Goal: Task Accomplishment & Management: Manage account settings

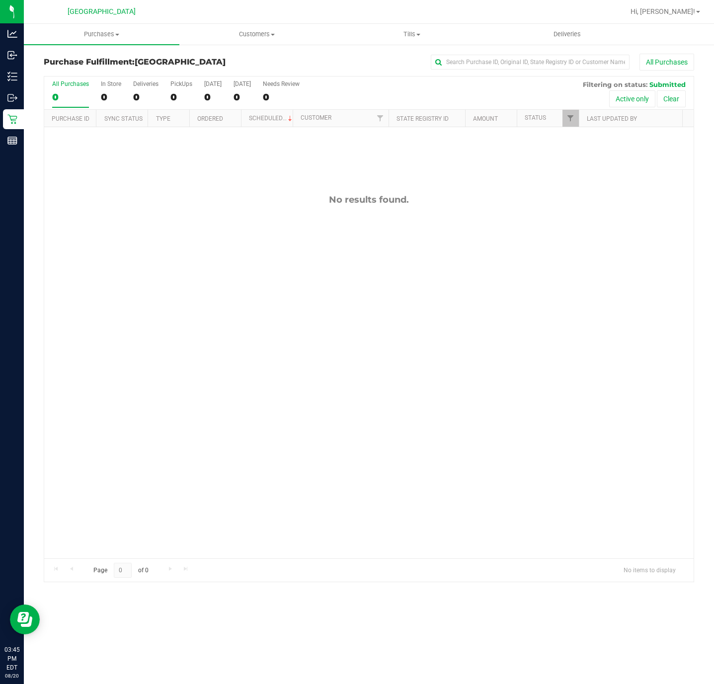
click at [279, 401] on div "No results found." at bounding box center [368, 376] width 649 height 498
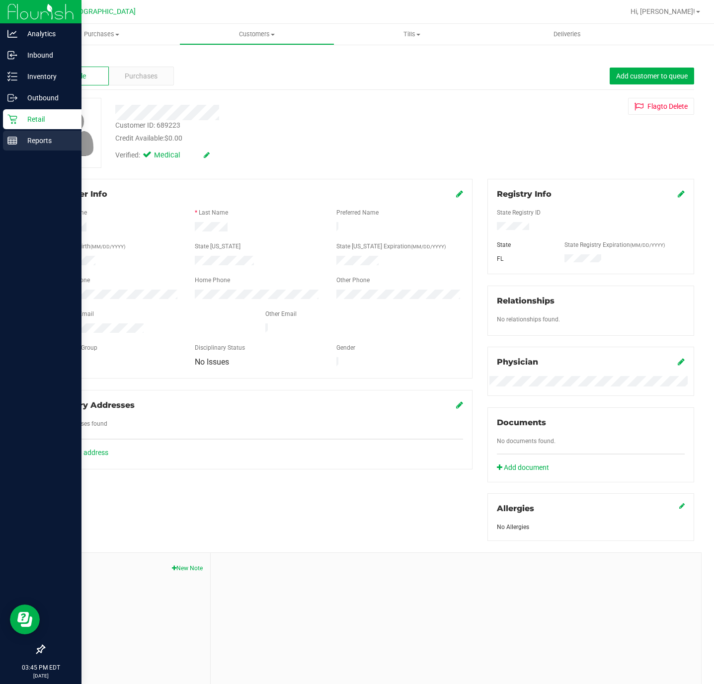
click at [17, 145] on p "Reports" at bounding box center [47, 141] width 60 height 12
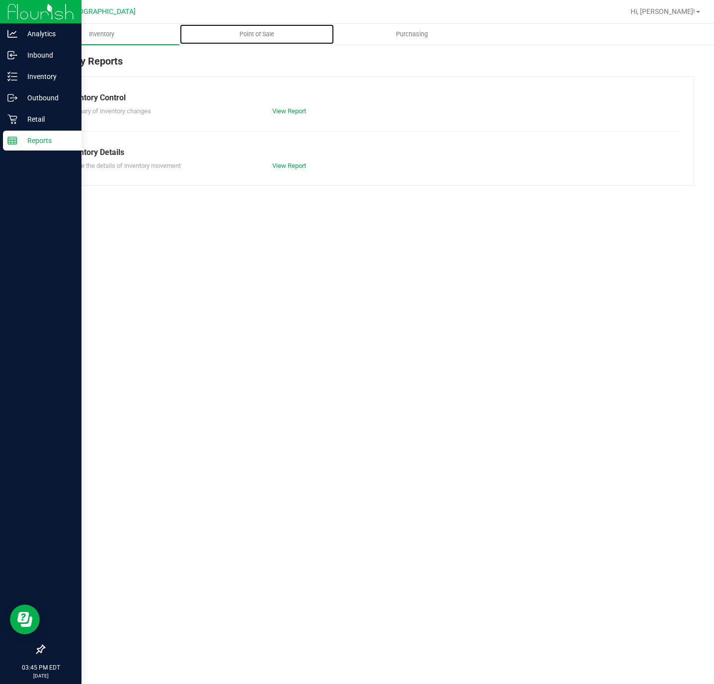
click at [264, 32] on span "Point of Sale" at bounding box center [257, 34] width 62 height 9
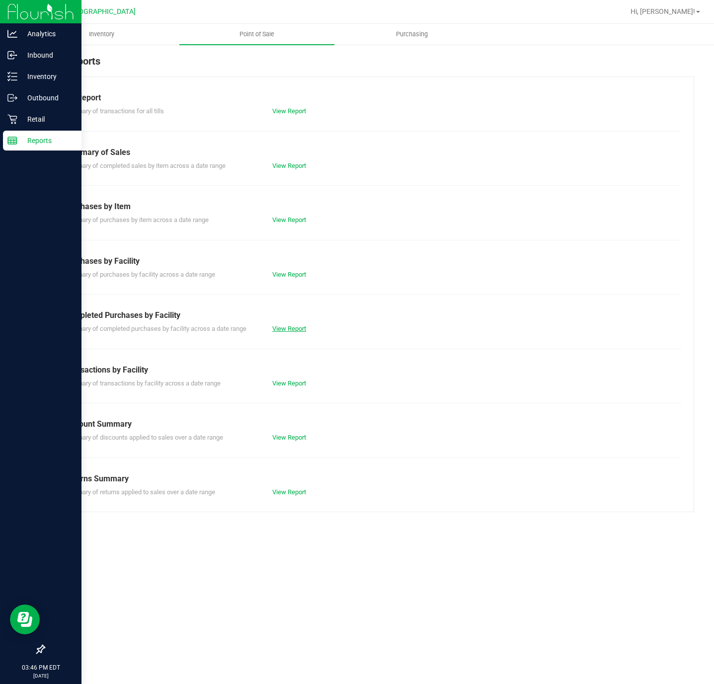
click at [295, 329] on link "View Report" at bounding box center [289, 328] width 34 height 7
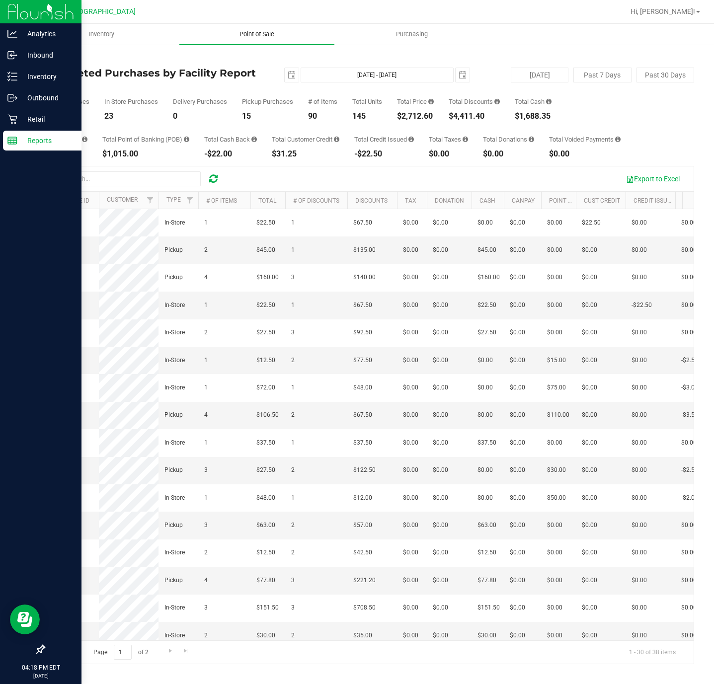
click at [241, 34] on span "Point of Sale" at bounding box center [257, 34] width 62 height 9
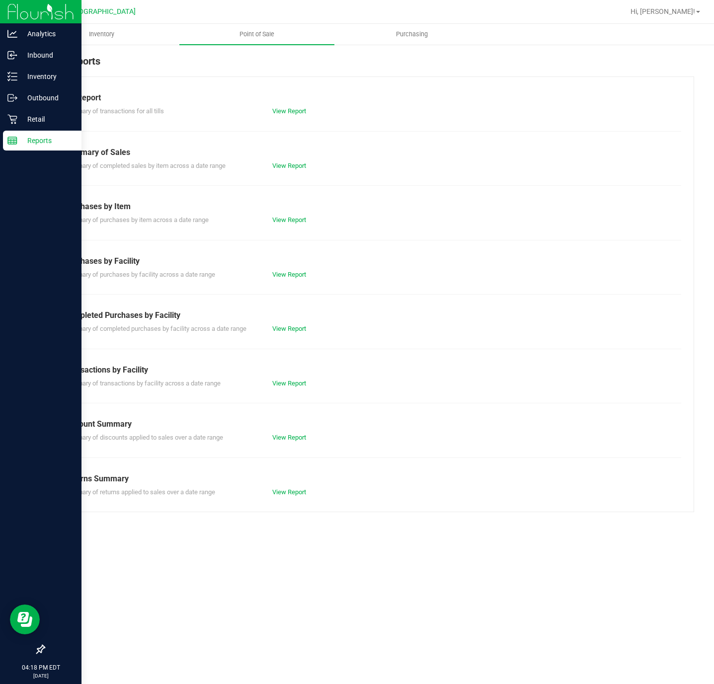
click at [288, 337] on div "Till Report Summary of transactions for all tills View Report Summary of Sales …" at bounding box center [369, 294] width 650 height 436
click at [287, 325] on link "View Report" at bounding box center [289, 328] width 34 height 7
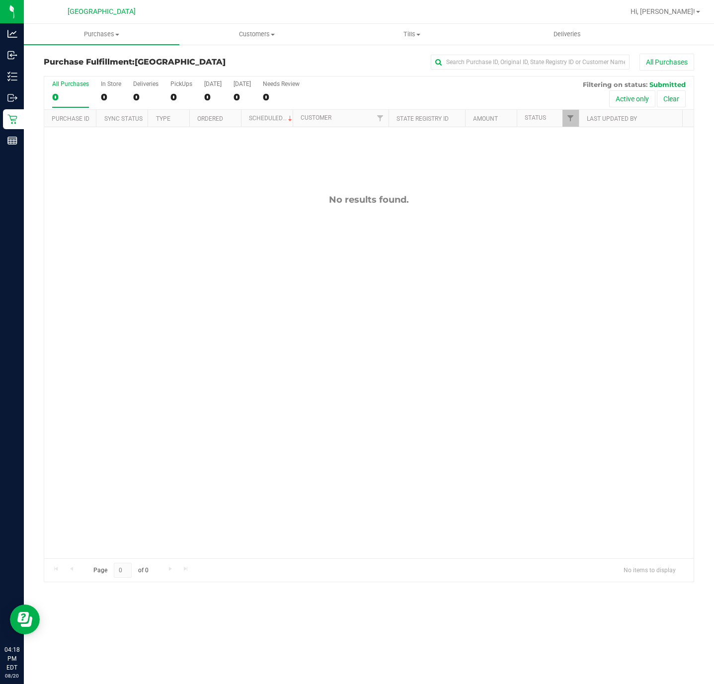
click at [109, 364] on div "No results found." at bounding box center [368, 376] width 649 height 498
click at [165, 354] on div "No results found." at bounding box center [368, 376] width 649 height 498
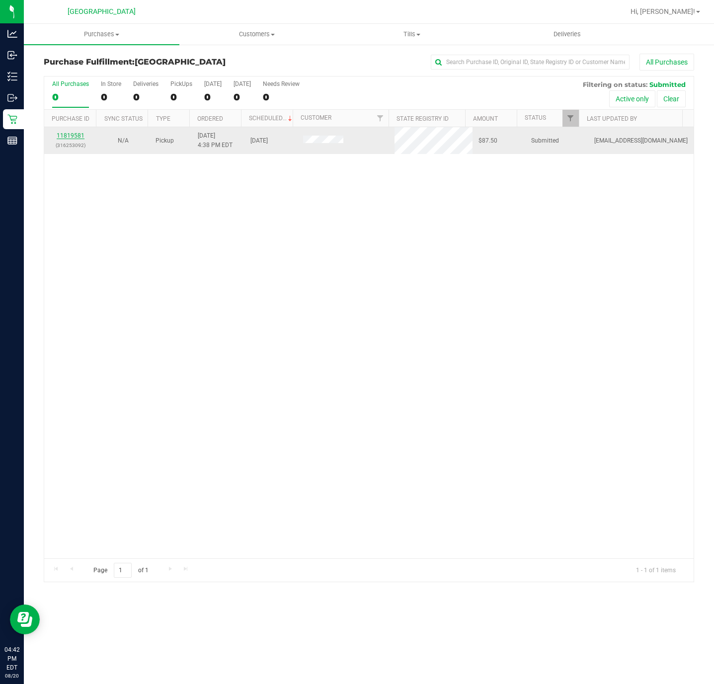
click at [76, 137] on link "11819581" at bounding box center [71, 135] width 28 height 7
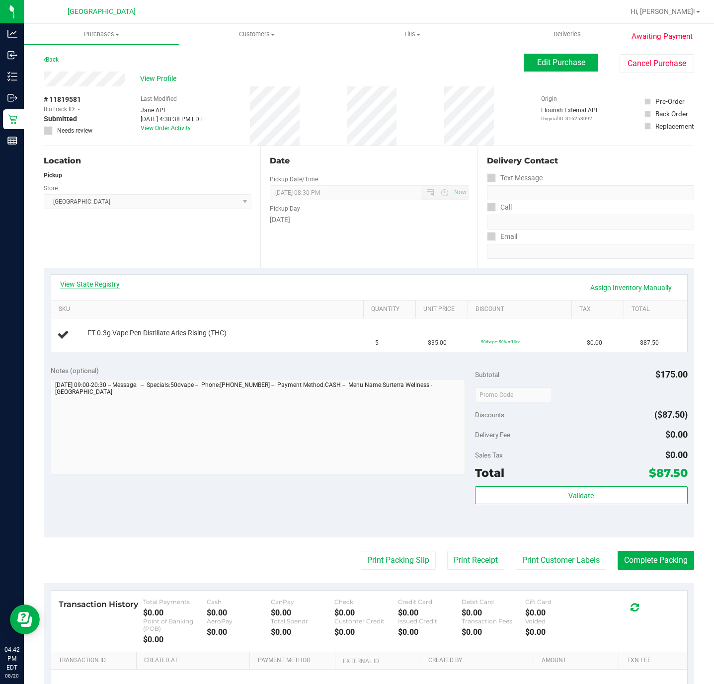
click at [107, 282] on link "View State Registry" at bounding box center [90, 284] width 60 height 10
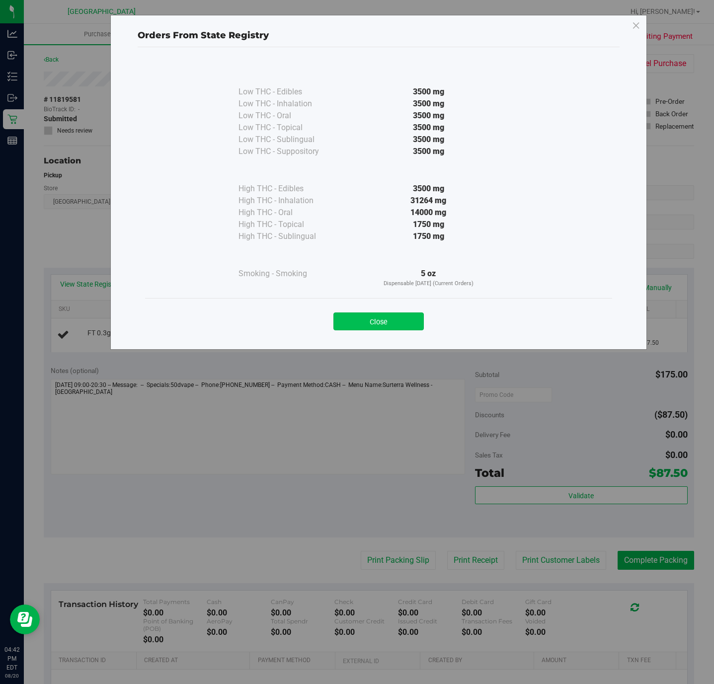
click at [395, 315] on button "Close" at bounding box center [378, 321] width 90 height 18
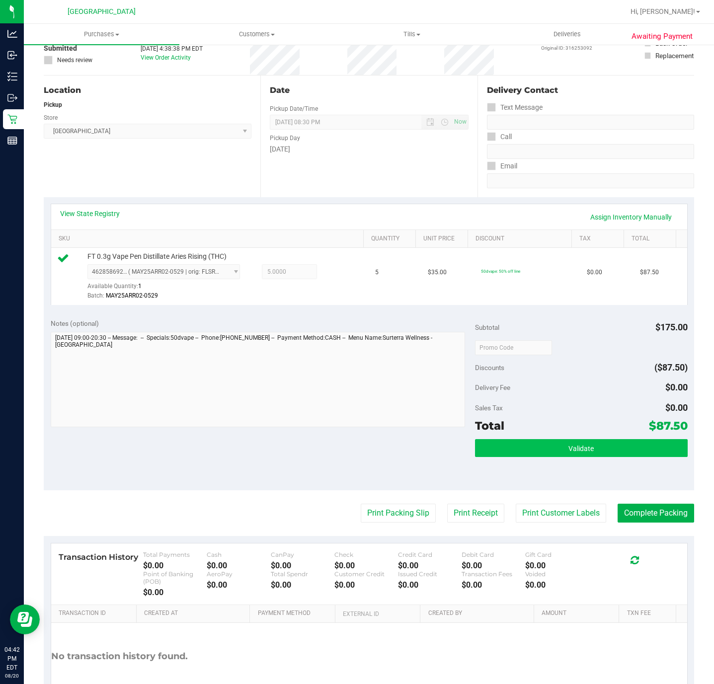
scroll to position [139, 0]
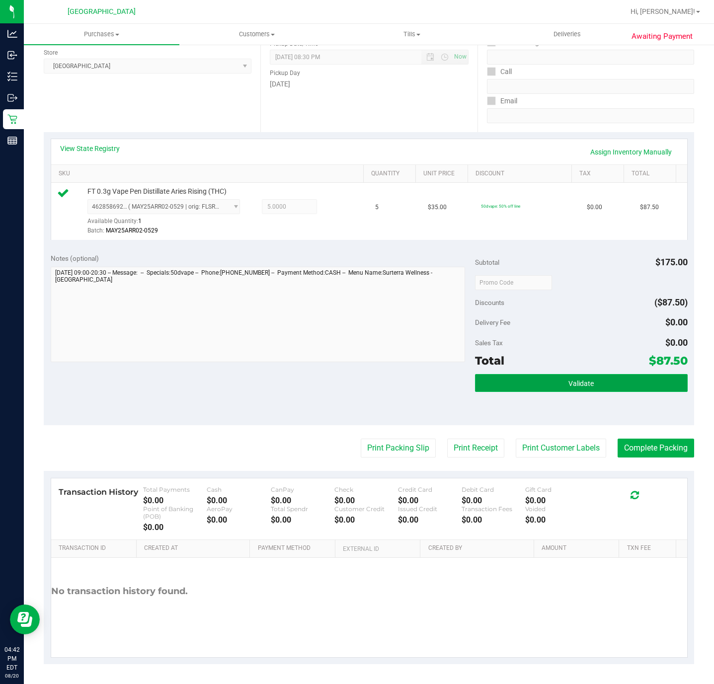
click at [579, 382] on span "Validate" at bounding box center [580, 383] width 25 height 8
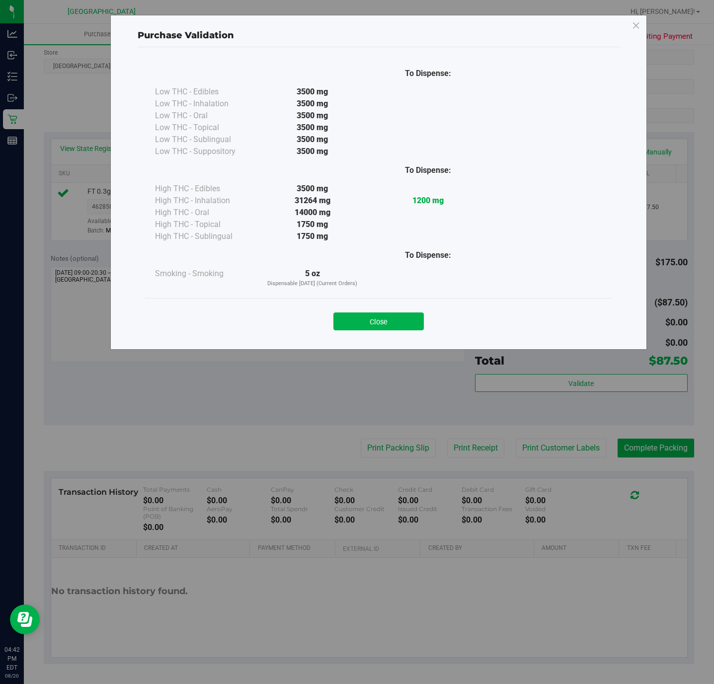
click at [389, 329] on button "Close" at bounding box center [378, 321] width 90 height 18
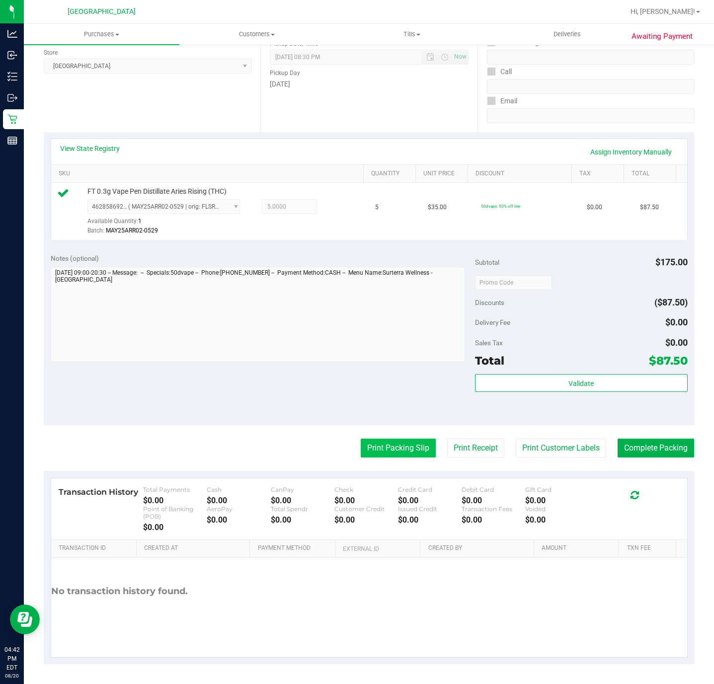
drag, startPoint x: 390, startPoint y: 431, endPoint x: 391, endPoint y: 440, distance: 9.0
click at [390, 432] on purchase-details "Back Edit Purchase Cancel Purchase View Profile # 11819581 BioTrack ID: - Submi…" at bounding box center [369, 291] width 650 height 746
click at [391, 442] on button "Print Packing Slip" at bounding box center [398, 448] width 75 height 19
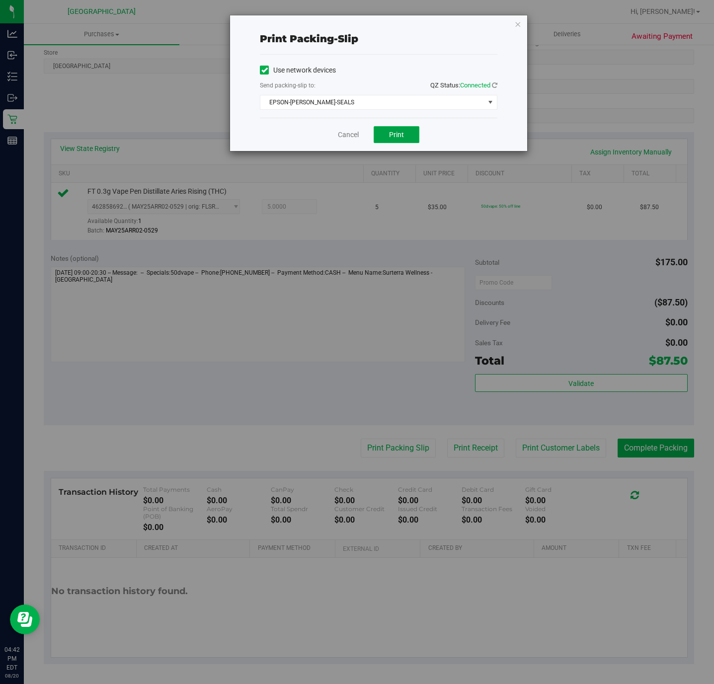
click at [380, 131] on button "Print" at bounding box center [396, 134] width 46 height 17
click at [517, 21] on icon "button" at bounding box center [517, 24] width 7 height 12
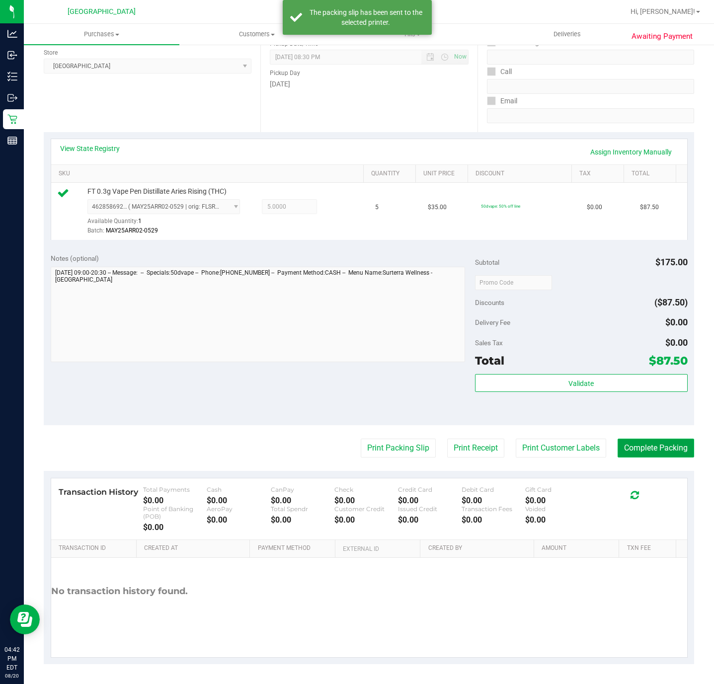
click at [622, 453] on button "Complete Packing" at bounding box center [655, 448] width 76 height 19
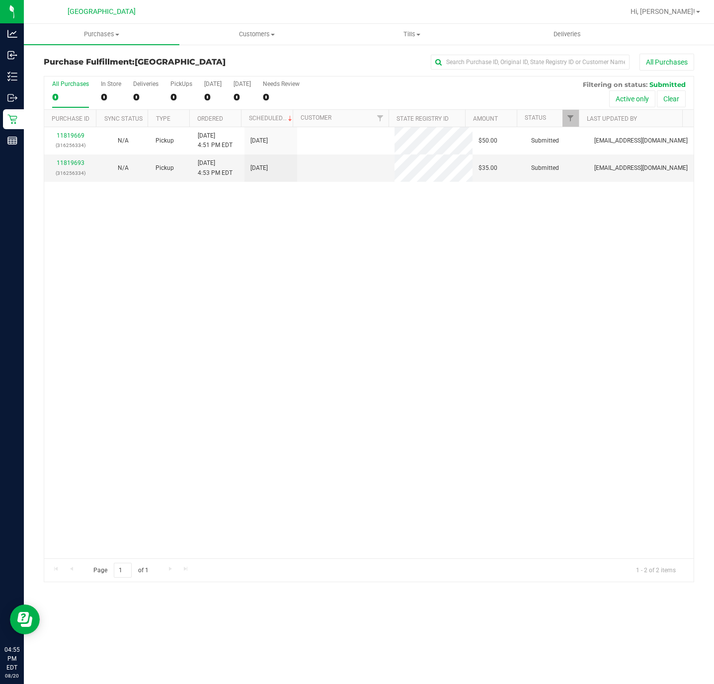
click at [289, 319] on div "11819669 (316256334) N/A Pickup 8/20/2025 4:51 PM EDT 8/20/2025 $50.00 Submitte…" at bounding box center [368, 342] width 649 height 431
click at [501, 331] on div "11819669 (316256334) N/A Pickup 8/20/2025 4:51 PM EDT 8/20/2025 $50.00 Submitte…" at bounding box center [368, 342] width 649 height 431
click at [310, 306] on div "11819669 (316256334) N/A Pickup 8/20/2025 4:51 PM EDT 8/20/2025 $50.00 Submitte…" at bounding box center [368, 342] width 649 height 431
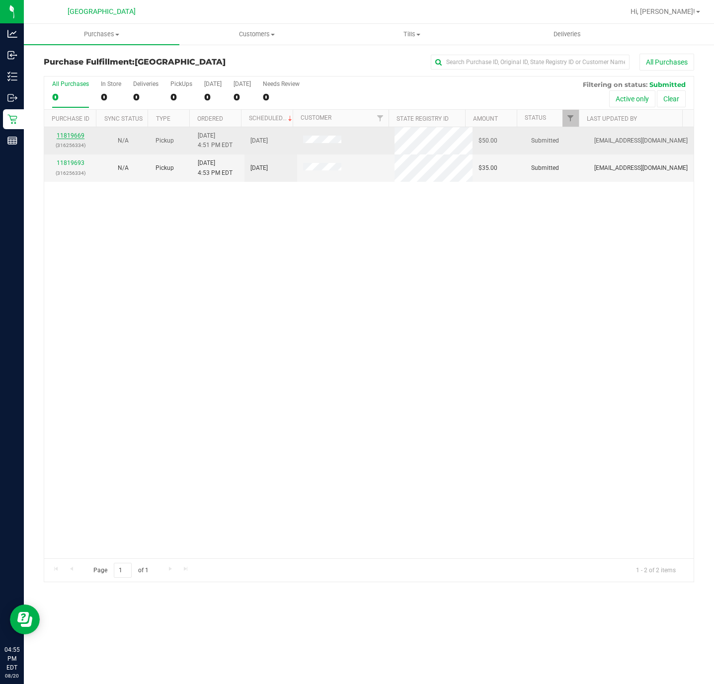
click at [75, 137] on link "11819669" at bounding box center [71, 135] width 28 height 7
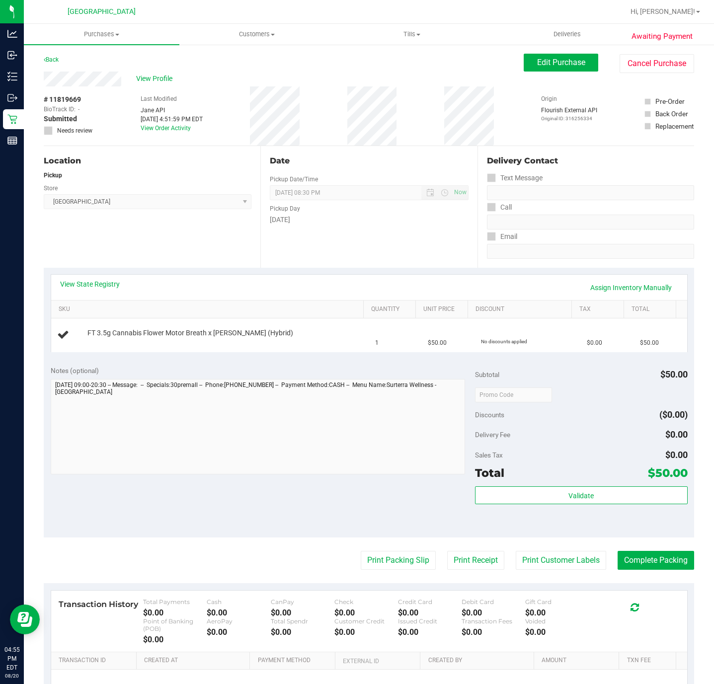
click at [166, 251] on div "Location Pickup Store Deerfield Beach WC Select Store Bonita Springs WC Boynton…" at bounding box center [152, 207] width 217 height 122
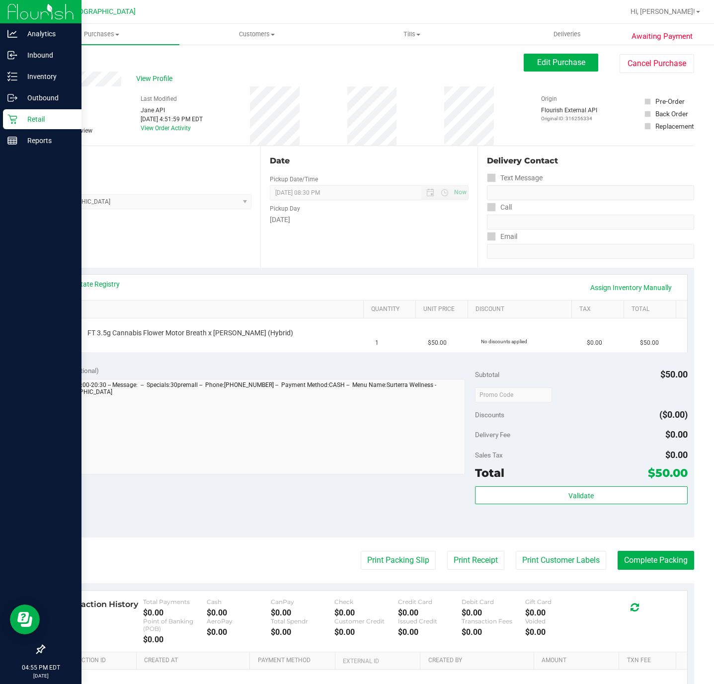
click at [57, 120] on p "Retail" at bounding box center [47, 119] width 60 height 12
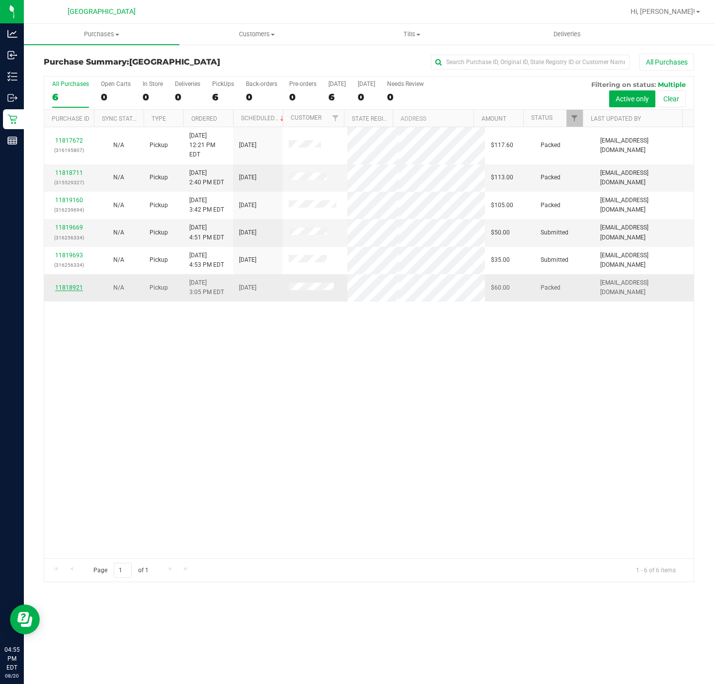
click at [79, 284] on link "11818921" at bounding box center [69, 287] width 28 height 7
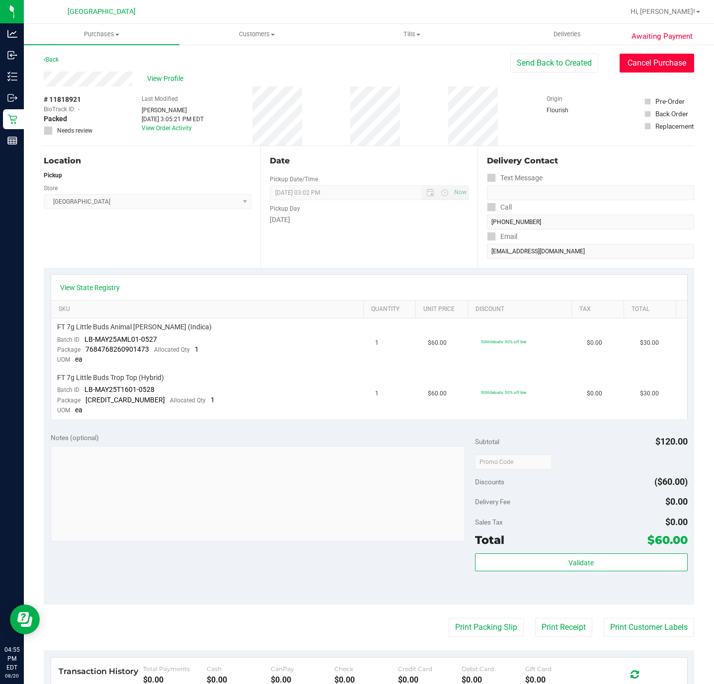
click at [663, 63] on button "Cancel Purchase" at bounding box center [656, 63] width 74 height 19
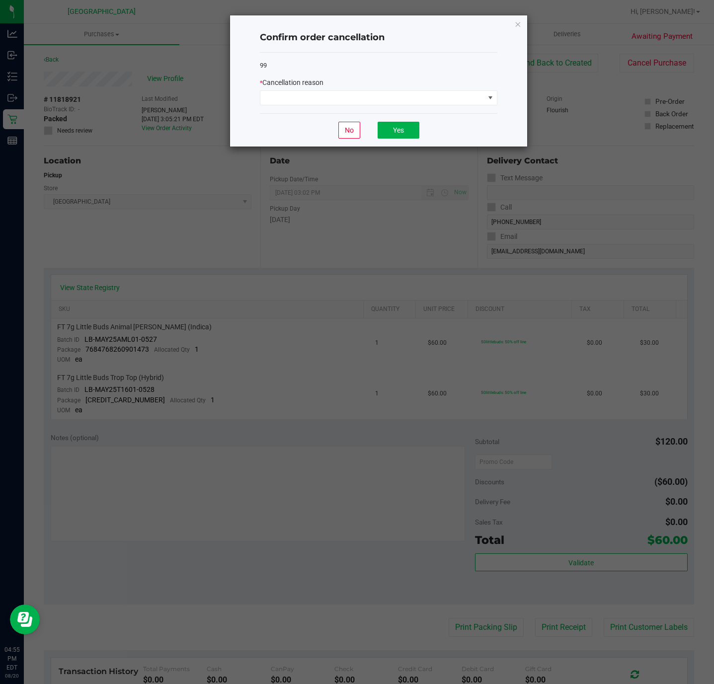
click at [382, 107] on div "99 * Cancellation reason" at bounding box center [378, 83] width 237 height 61
click at [292, 103] on span at bounding box center [372, 98] width 224 height 14
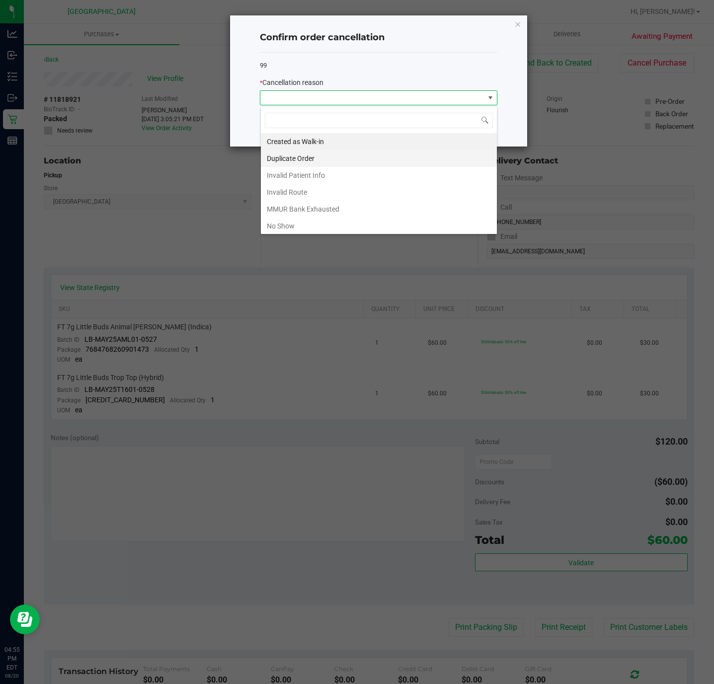
click at [298, 160] on li "Duplicate Order" at bounding box center [379, 158] width 236 height 17
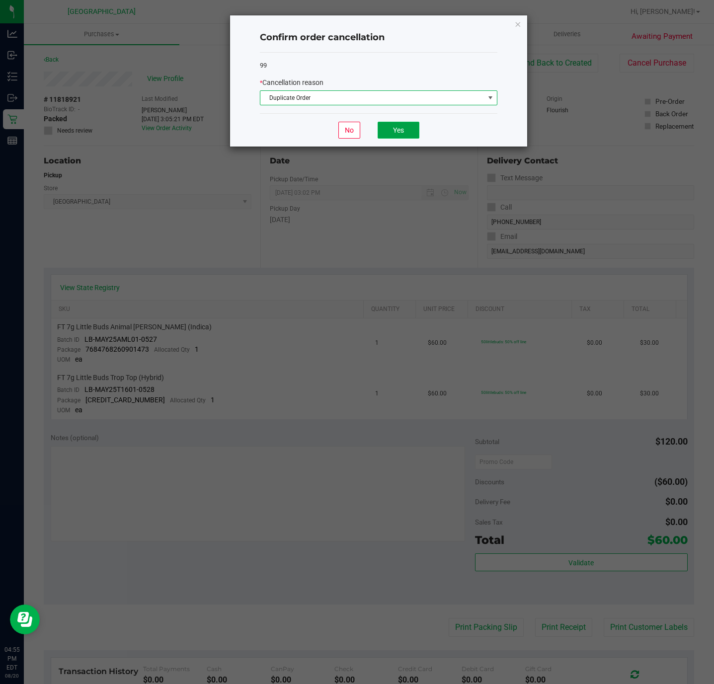
click at [394, 132] on button "Yes" at bounding box center [398, 130] width 42 height 17
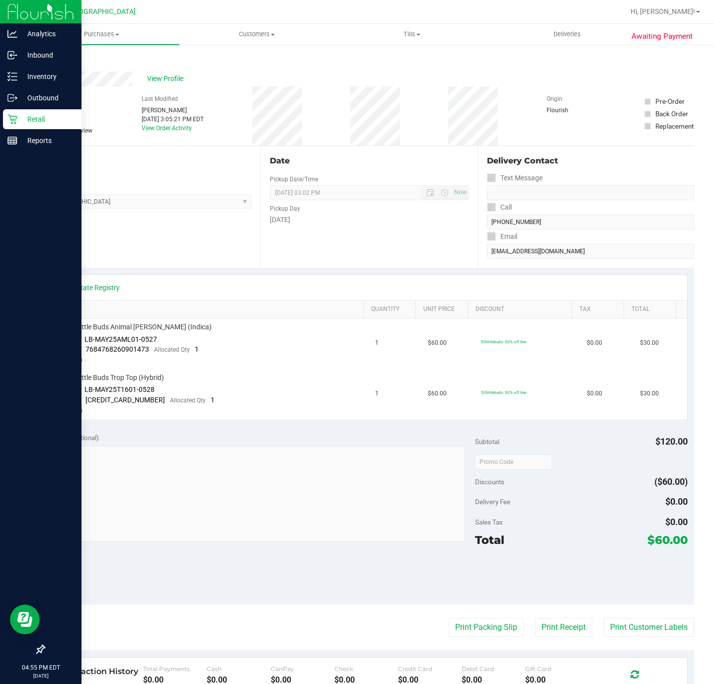
click at [24, 119] on p "Retail" at bounding box center [47, 119] width 60 height 12
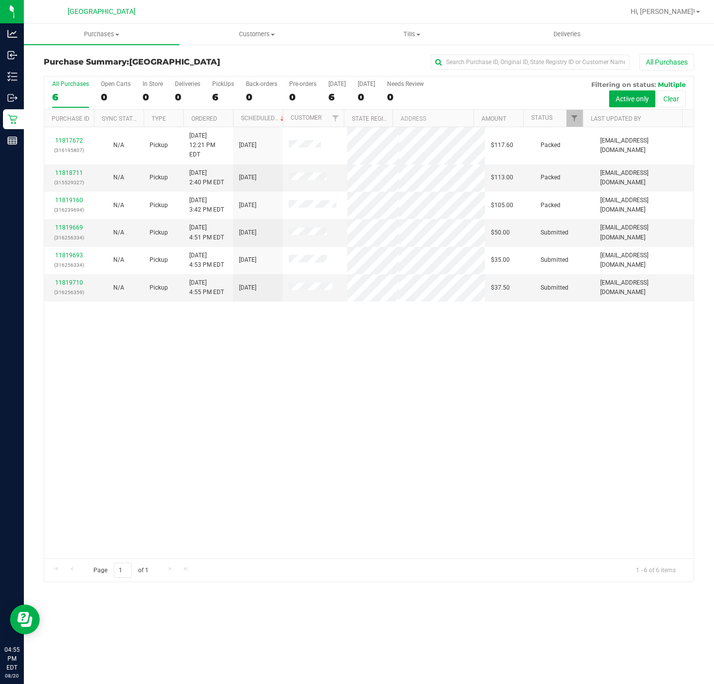
click at [293, 346] on div "11817672 (316195807) N/A Pickup 8/20/2025 12:21 PM EDT 8/20/2025 $117.60 Packed…" at bounding box center [368, 342] width 649 height 431
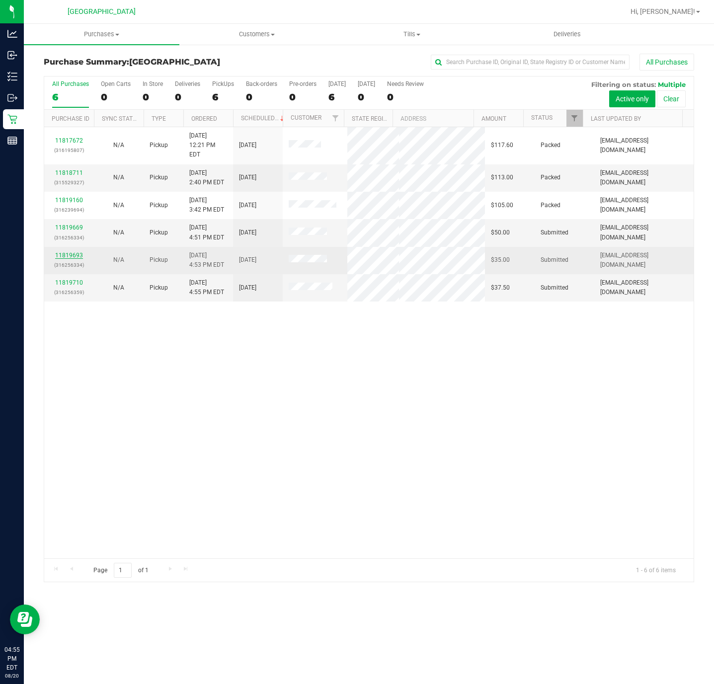
click at [76, 252] on link "11819693" at bounding box center [69, 255] width 28 height 7
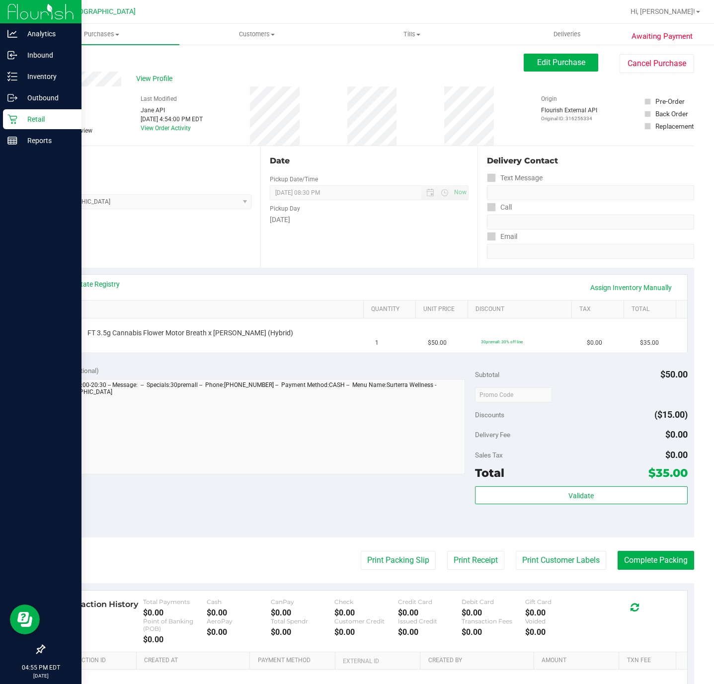
click at [15, 119] on icon at bounding box center [11, 119] width 9 height 9
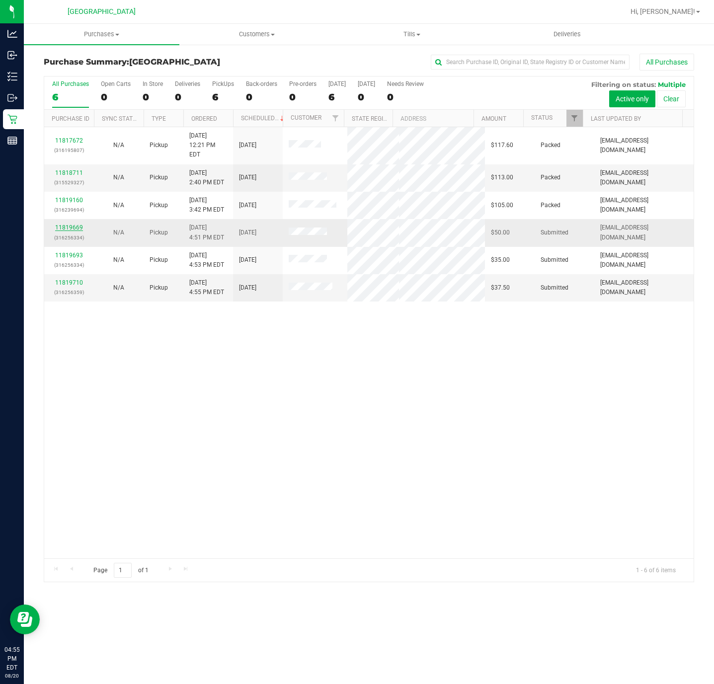
click at [79, 224] on link "11819669" at bounding box center [69, 227] width 28 height 7
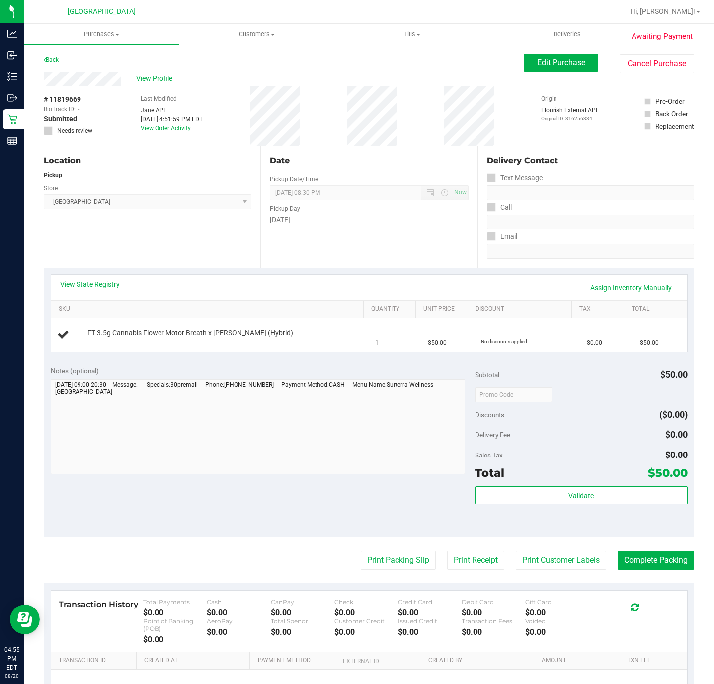
click at [170, 234] on div "Location Pickup Store Deerfield Beach WC Select Store Bonita Springs WC Boynton…" at bounding box center [152, 207] width 217 height 122
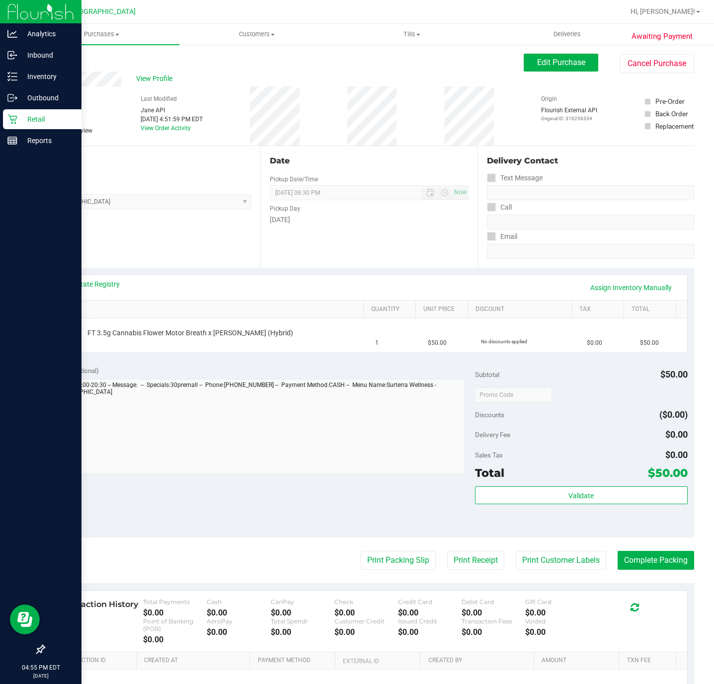
click at [13, 120] on icon at bounding box center [12, 119] width 10 height 10
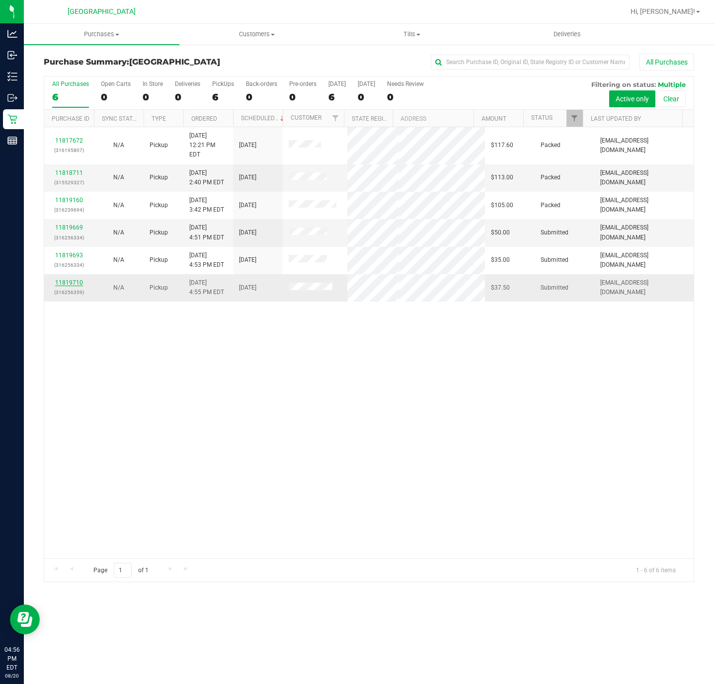
click at [70, 279] on link "11819710" at bounding box center [69, 282] width 28 height 7
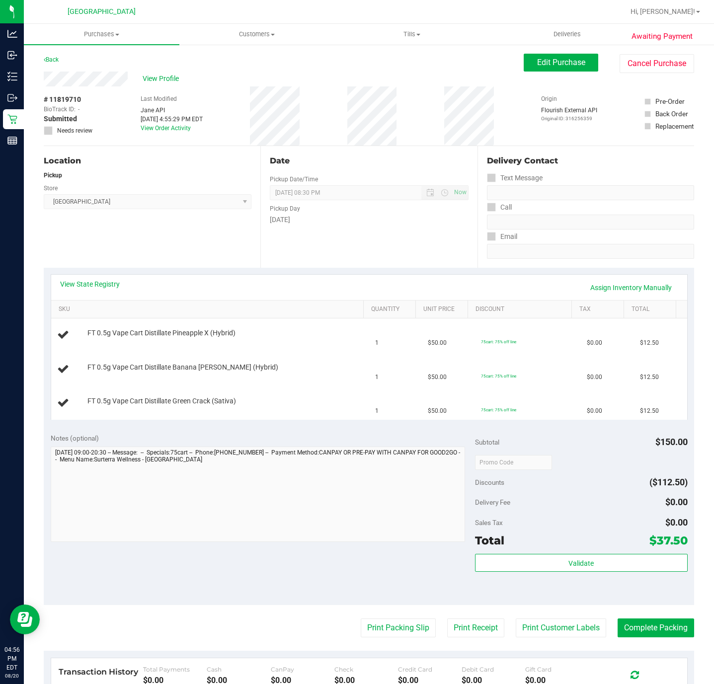
click at [164, 257] on div "Location Pickup Store Deerfield Beach WC Select Store Bonita Springs WC Boynton…" at bounding box center [152, 207] width 217 height 122
click at [142, 233] on div "Location Pickup Store Deerfield Beach WC Select Store Bonita Springs WC Boynton…" at bounding box center [152, 207] width 217 height 122
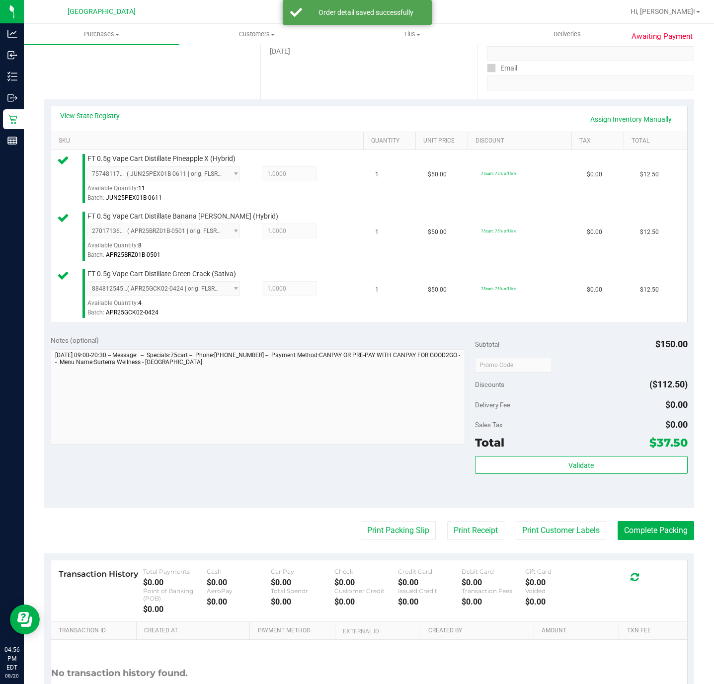
scroll to position [223, 0]
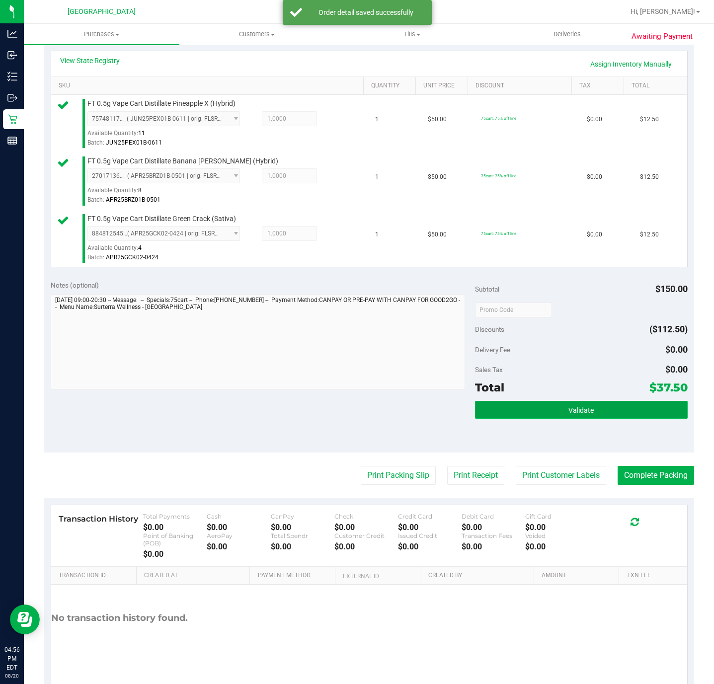
click at [484, 417] on button "Validate" at bounding box center [581, 410] width 212 height 18
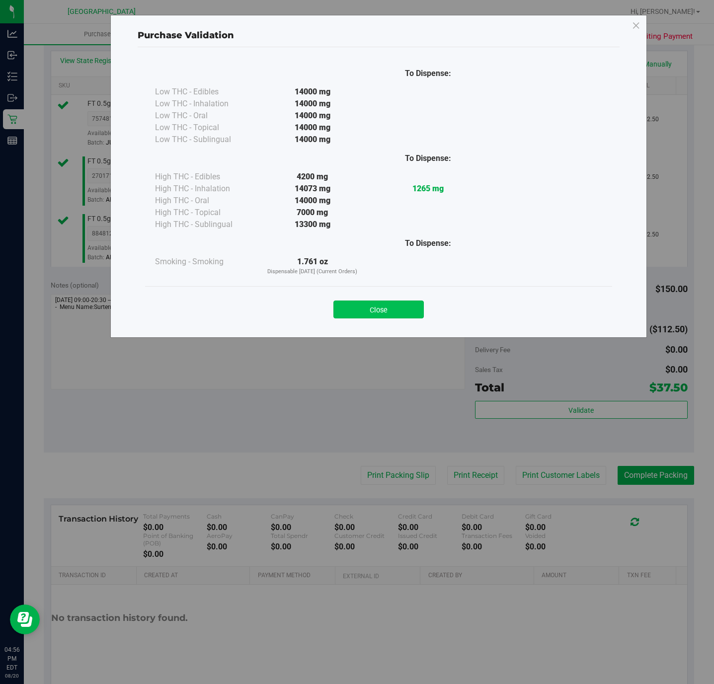
click at [361, 310] on button "Close" at bounding box center [378, 309] width 90 height 18
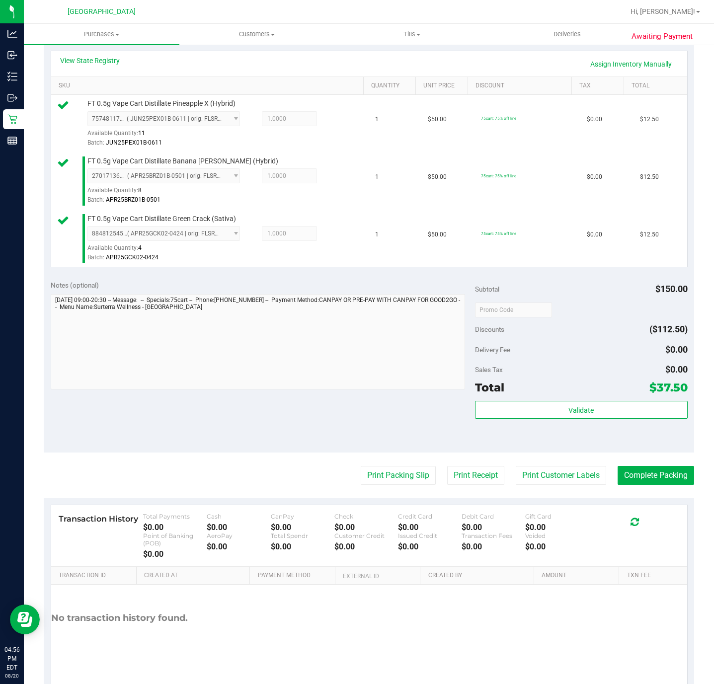
click at [405, 498] on purchase-details "Back Edit Purchase Cancel Purchase View Profile # 11819710 BioTrack ID: - Submi…" at bounding box center [369, 260] width 650 height 861
click at [404, 477] on button "Print Packing Slip" at bounding box center [398, 475] width 75 height 19
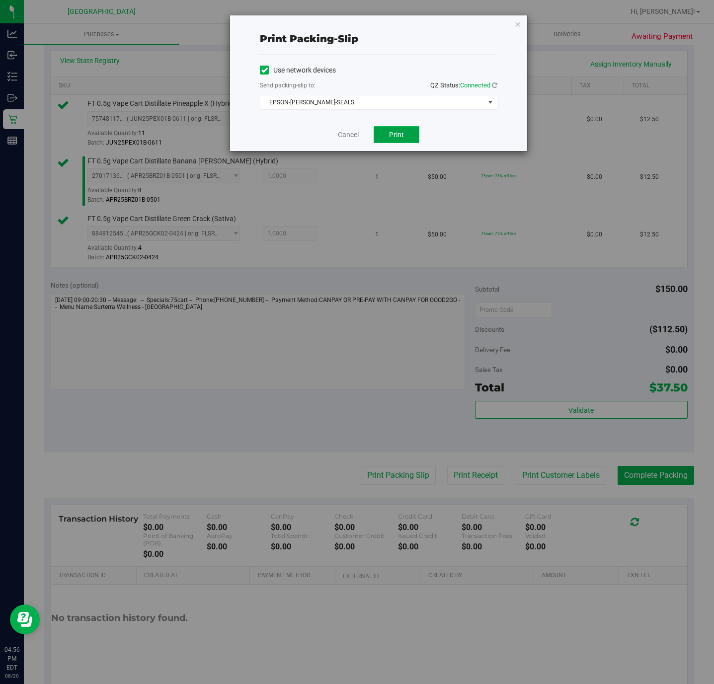
click at [391, 136] on span "Print" at bounding box center [396, 135] width 15 height 8
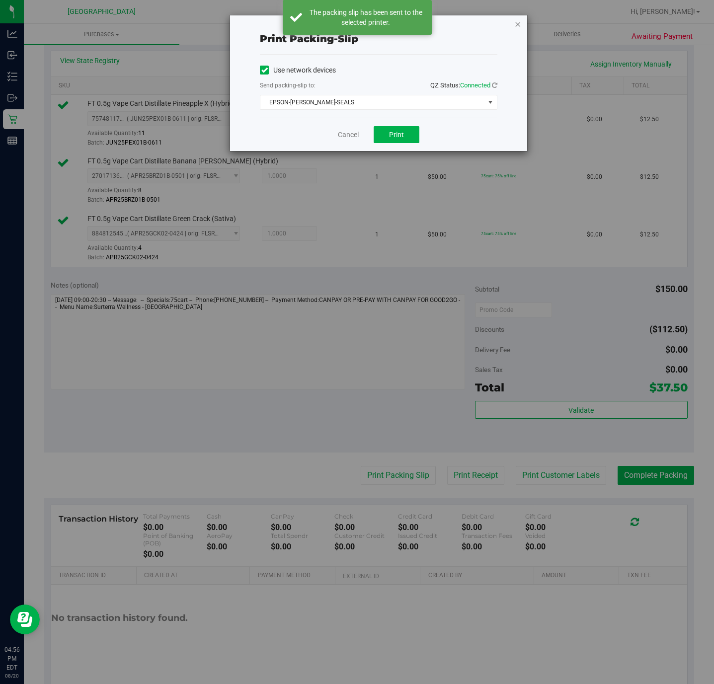
click at [519, 27] on icon "button" at bounding box center [517, 24] width 7 height 12
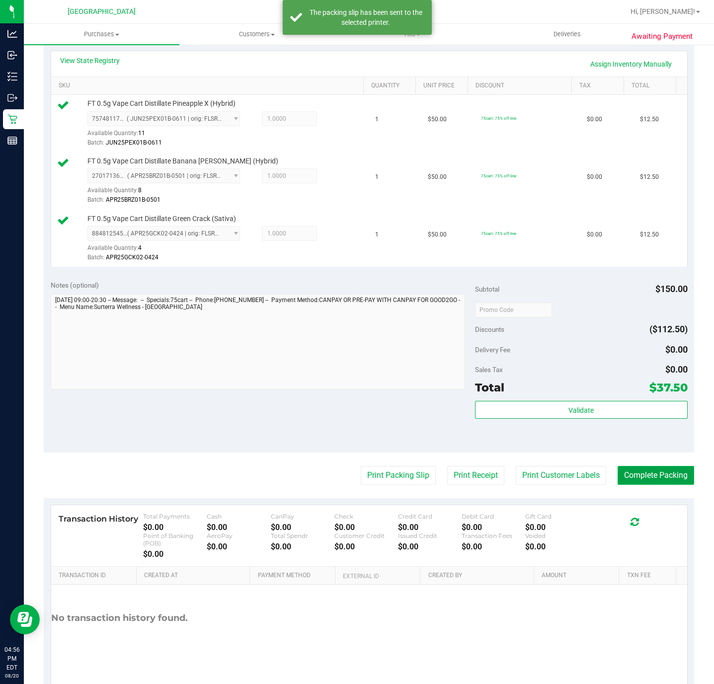
click at [645, 482] on button "Complete Packing" at bounding box center [655, 475] width 76 height 19
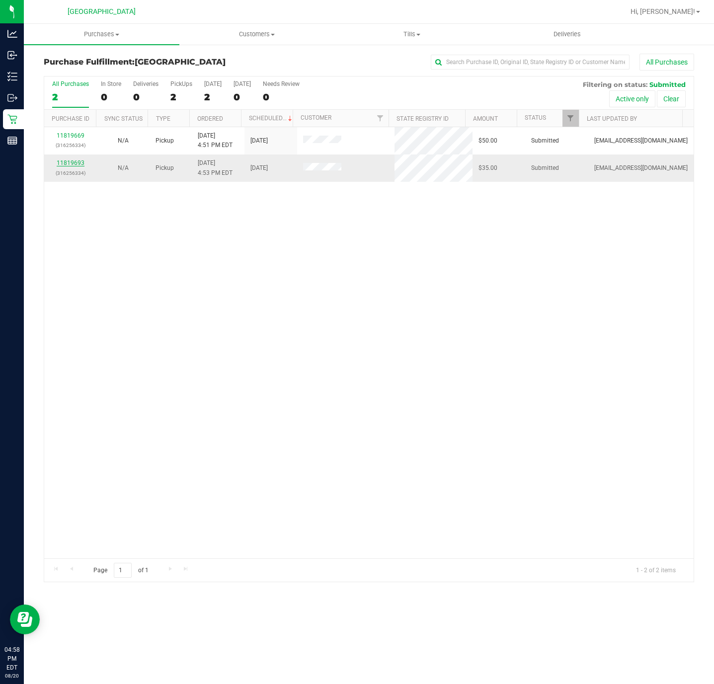
click at [71, 166] on link "11819693" at bounding box center [71, 162] width 28 height 7
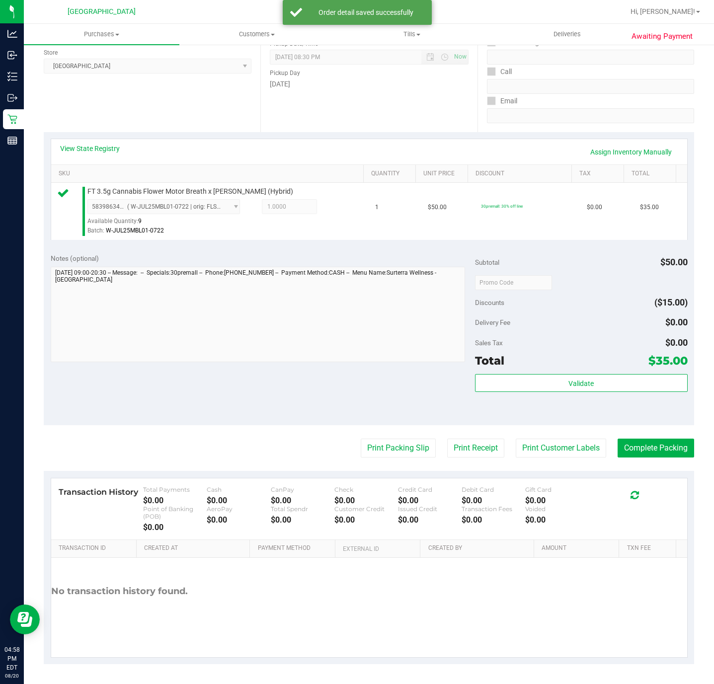
scroll to position [139, 0]
click at [501, 377] on button "Validate" at bounding box center [581, 383] width 212 height 18
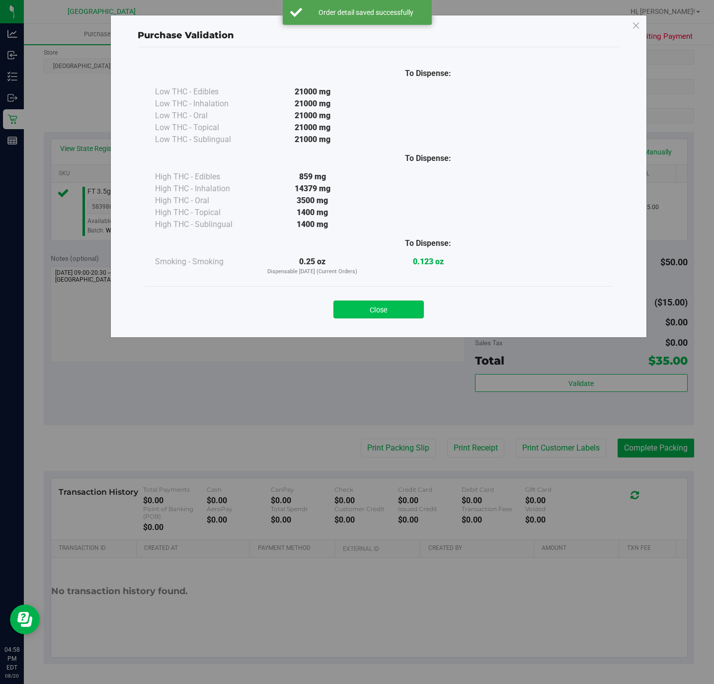
click at [379, 304] on button "Close" at bounding box center [378, 309] width 90 height 18
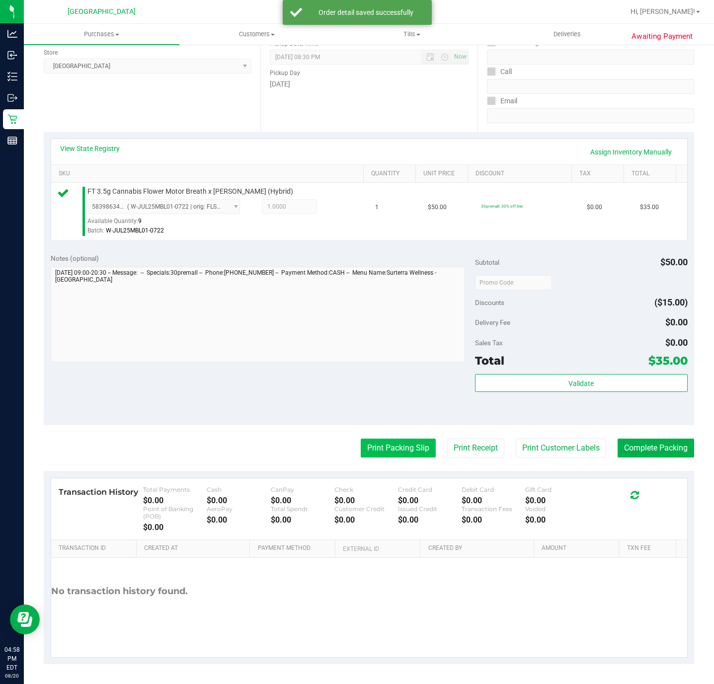
click at [376, 447] on button "Print Packing Slip" at bounding box center [398, 448] width 75 height 19
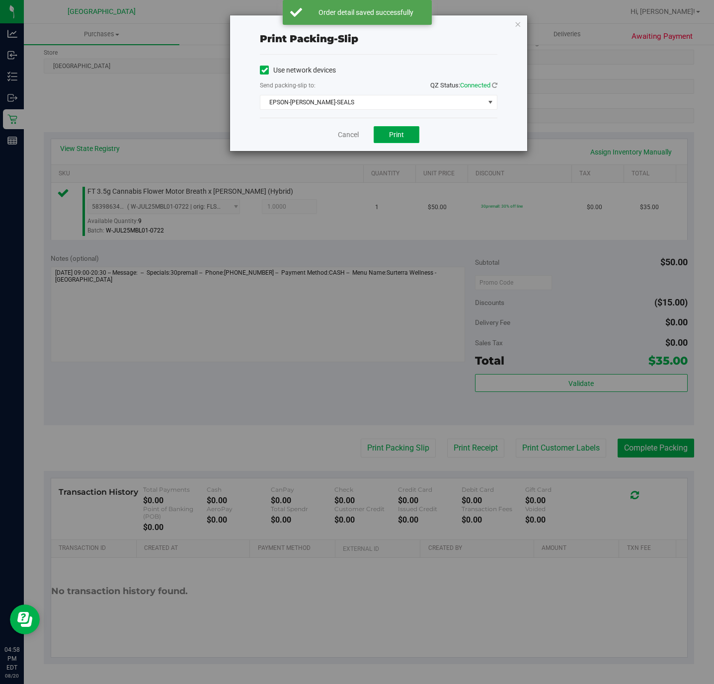
click at [407, 136] on button "Print" at bounding box center [396, 134] width 46 height 17
click at [519, 24] on icon "button" at bounding box center [517, 24] width 7 height 12
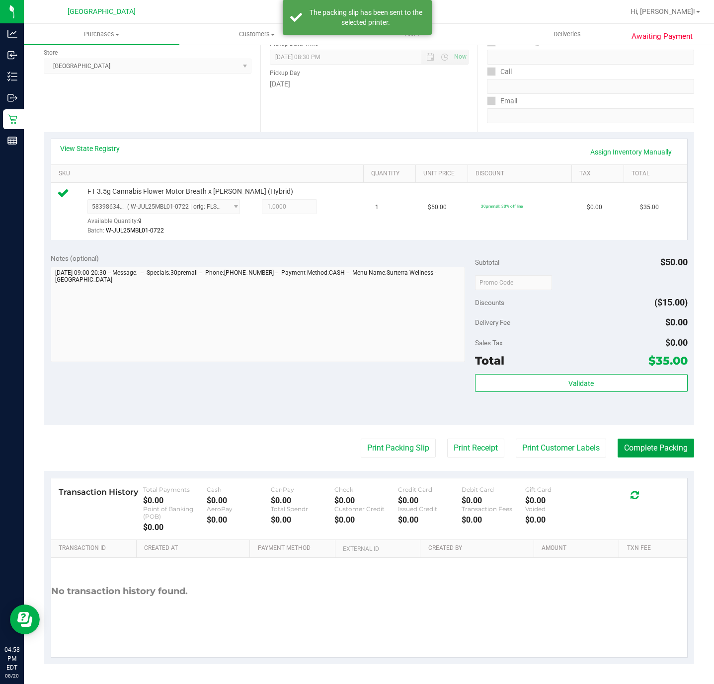
click at [617, 443] on button "Complete Packing" at bounding box center [655, 448] width 76 height 19
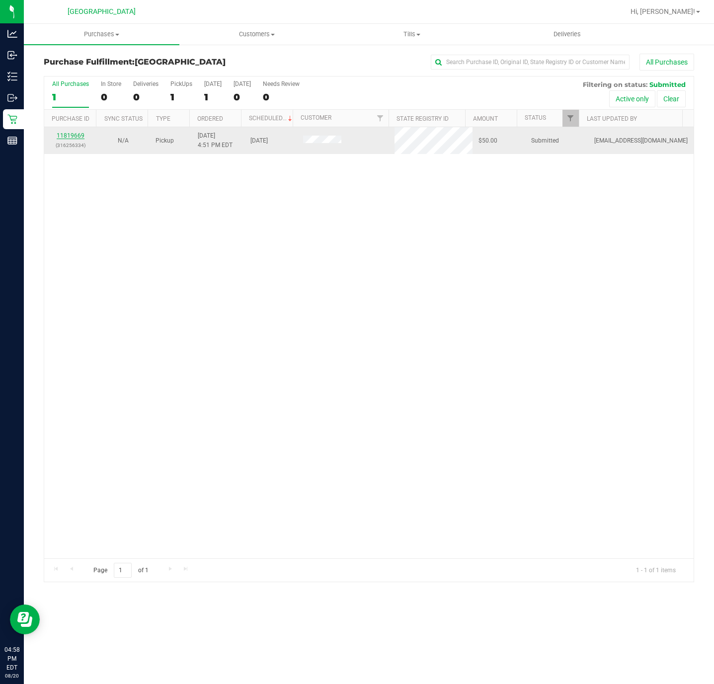
click at [63, 139] on link "11819669" at bounding box center [71, 135] width 28 height 7
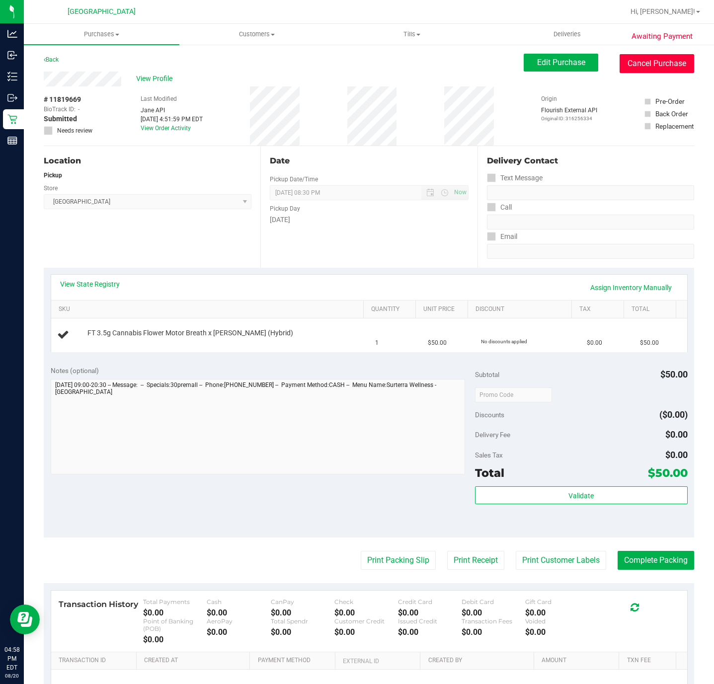
click at [632, 61] on button "Cancel Purchase" at bounding box center [656, 63] width 74 height 19
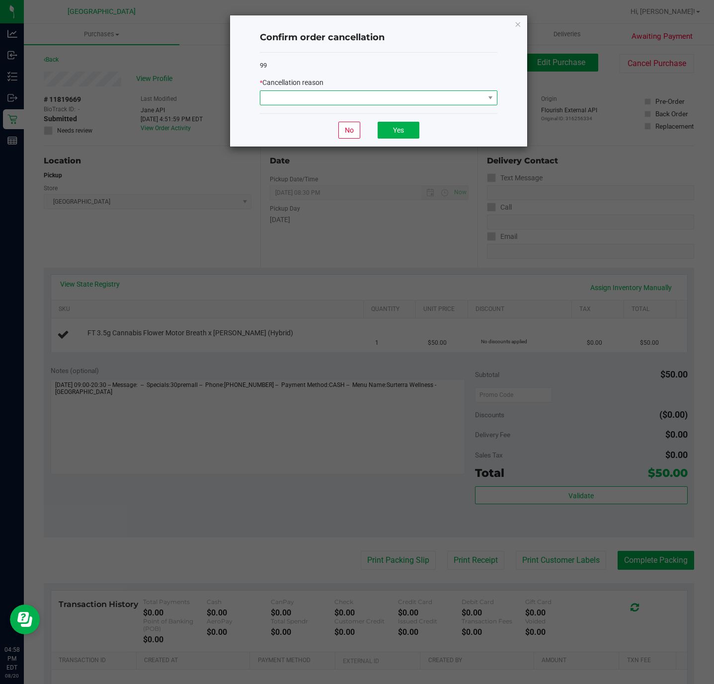
click at [294, 99] on span at bounding box center [372, 98] width 224 height 14
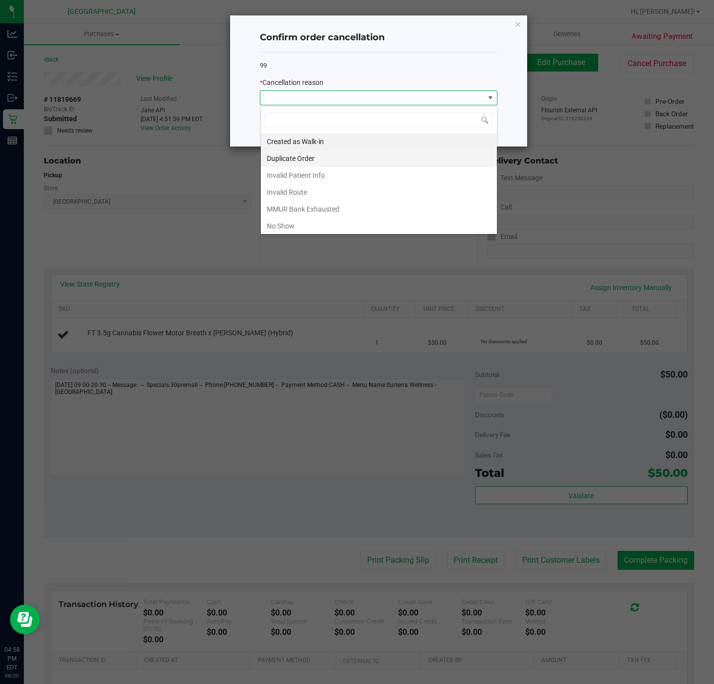
scroll to position [15, 237]
click at [294, 162] on li "Duplicate Order" at bounding box center [379, 158] width 236 height 17
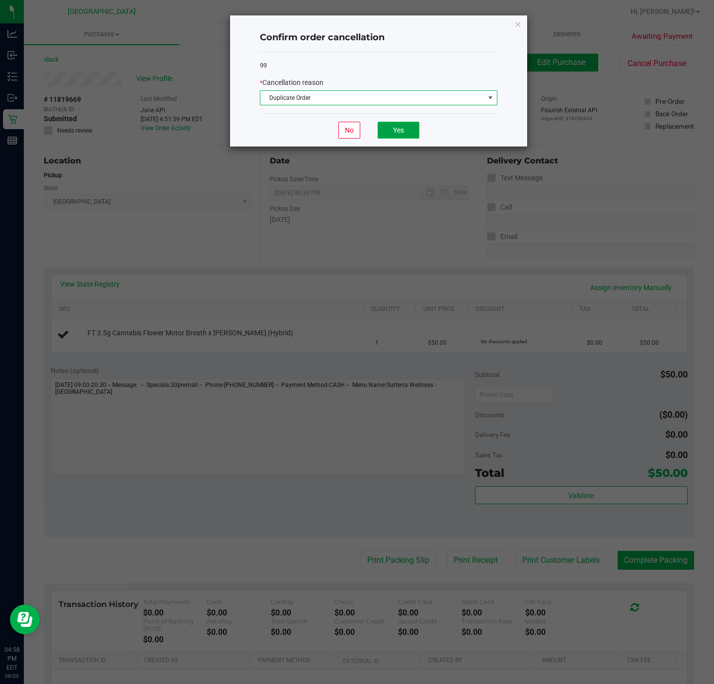
click at [395, 134] on button "Yes" at bounding box center [398, 130] width 42 height 17
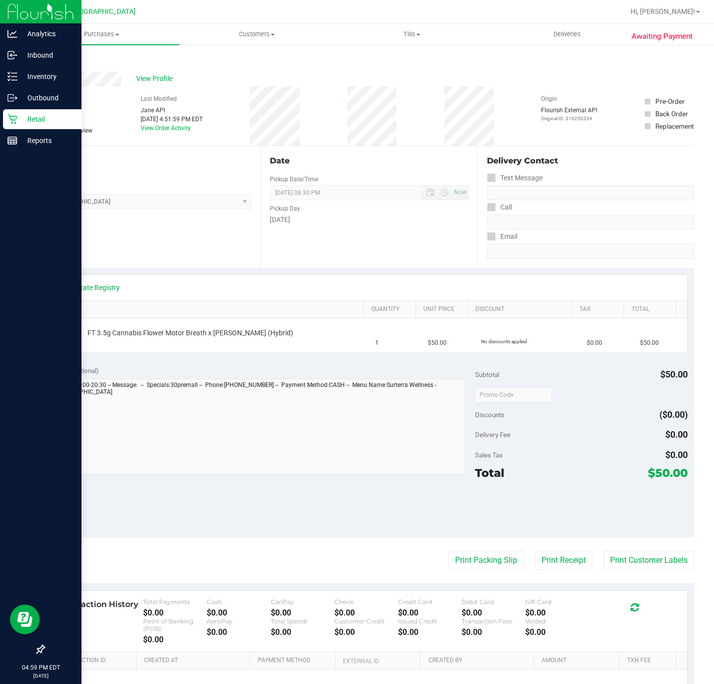
click at [29, 117] on p "Retail" at bounding box center [47, 119] width 60 height 12
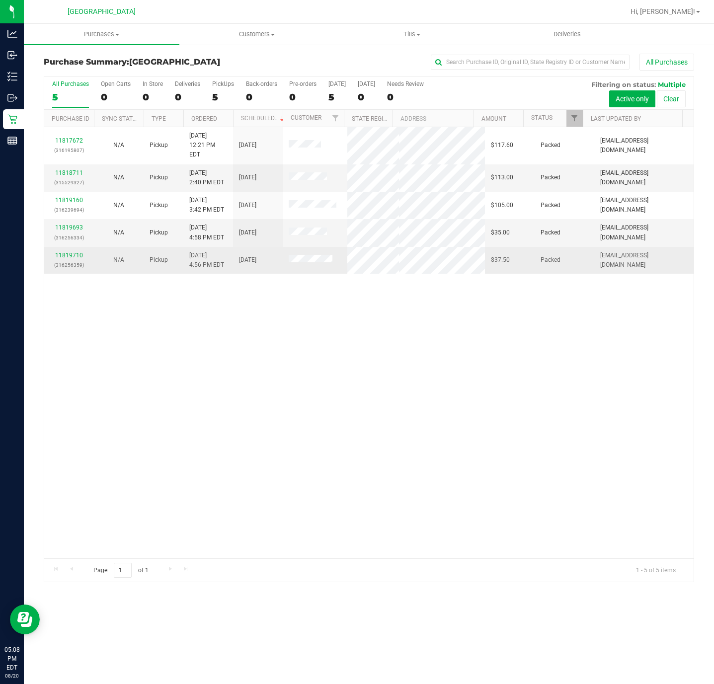
click at [141, 423] on div "11817672 (316195807) N/A Pickup 8/20/2025 12:21 PM EDT 8/20/2025 $117.60 Packed…" at bounding box center [368, 342] width 649 height 431
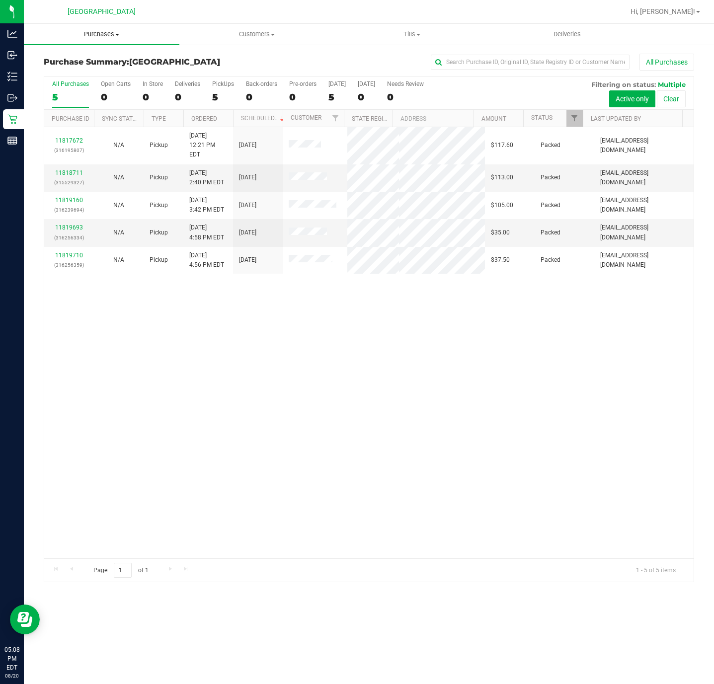
click at [103, 29] on uib-tab-heading "Purchases Summary of purchases Fulfillment All purchases" at bounding box center [101, 34] width 155 height 21
click at [91, 69] on li "Fulfillment" at bounding box center [101, 72] width 155 height 12
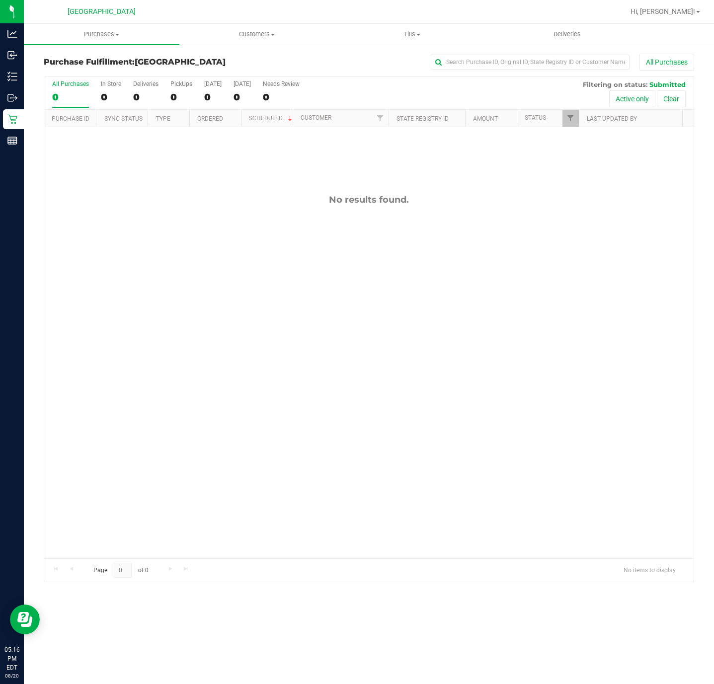
click at [307, 299] on div "No results found." at bounding box center [368, 376] width 649 height 498
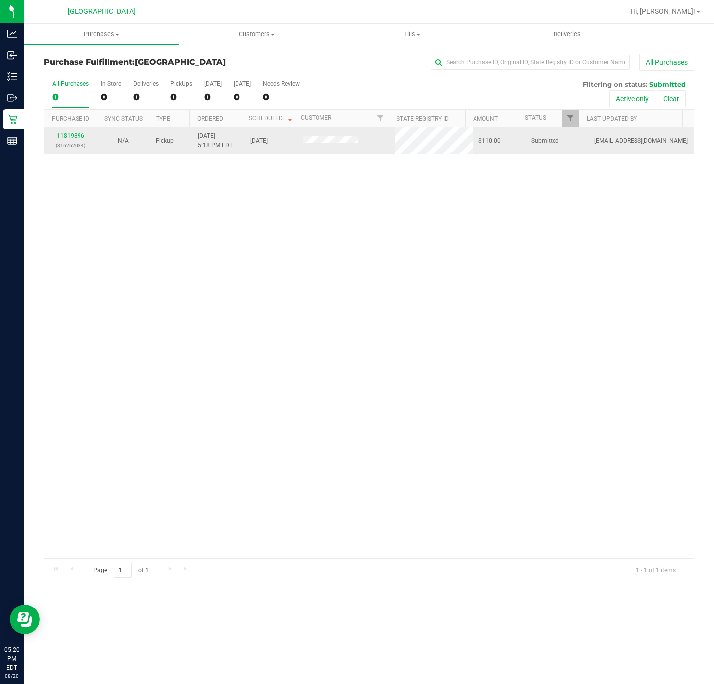
click at [78, 137] on link "11819896" at bounding box center [71, 135] width 28 height 7
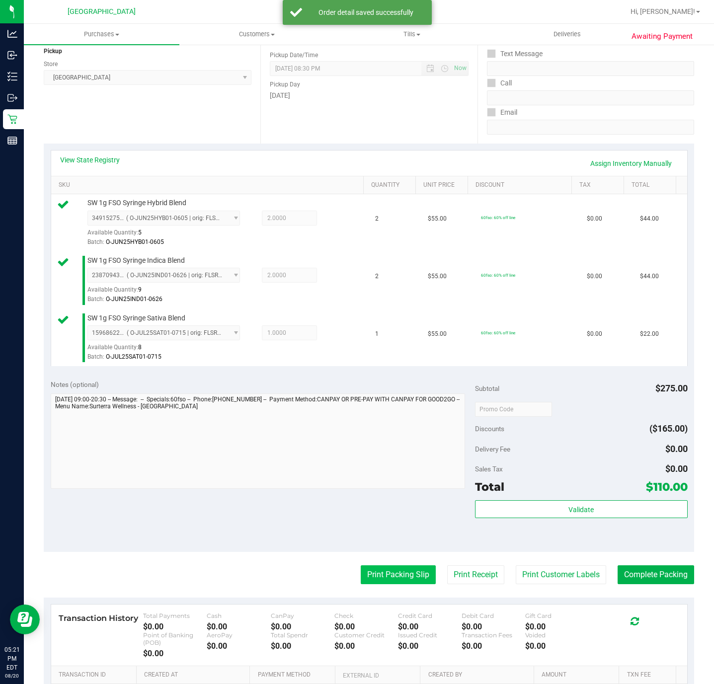
scroll to position [255, 0]
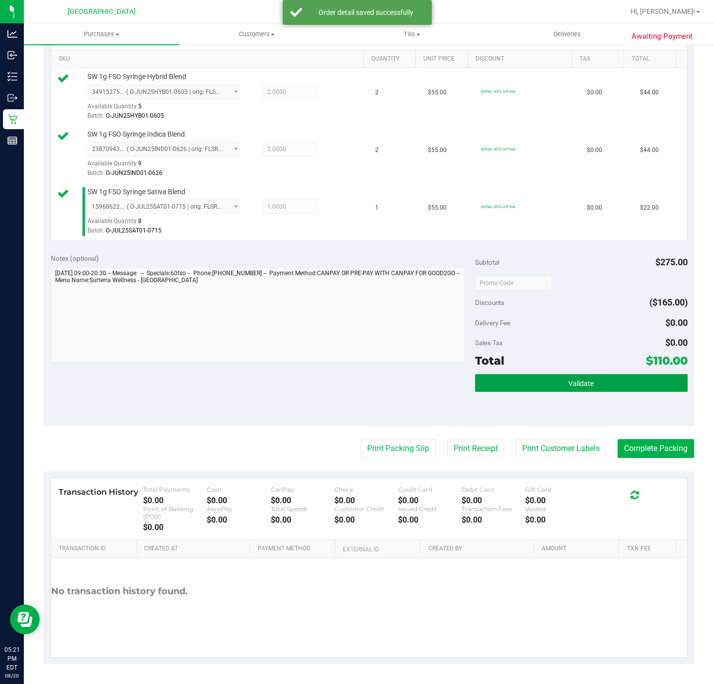
click at [548, 389] on button "Validate" at bounding box center [581, 383] width 212 height 18
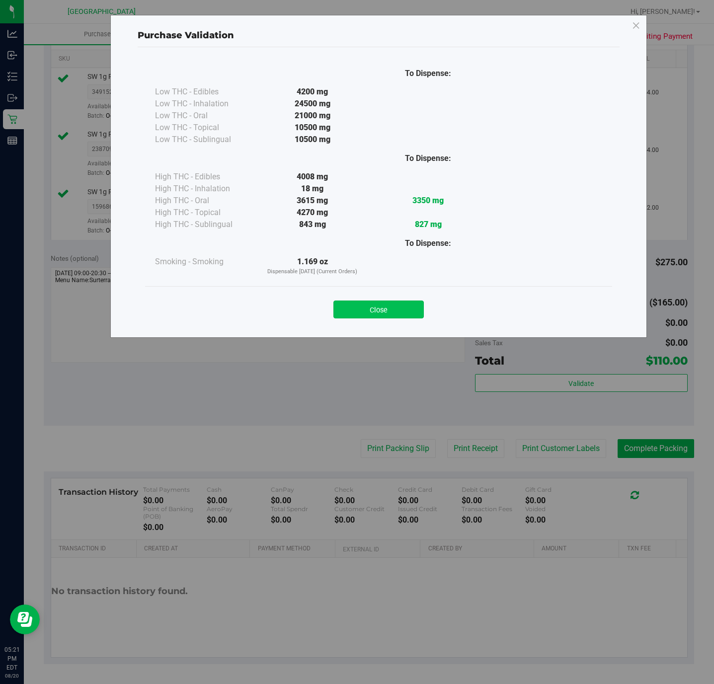
click at [368, 305] on button "Close" at bounding box center [378, 309] width 90 height 18
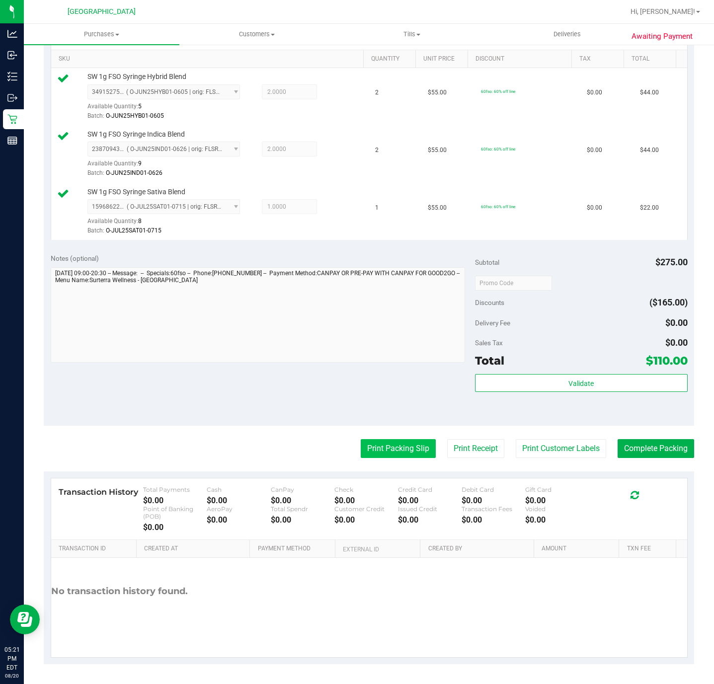
click at [368, 442] on button "Print Packing Slip" at bounding box center [398, 448] width 75 height 19
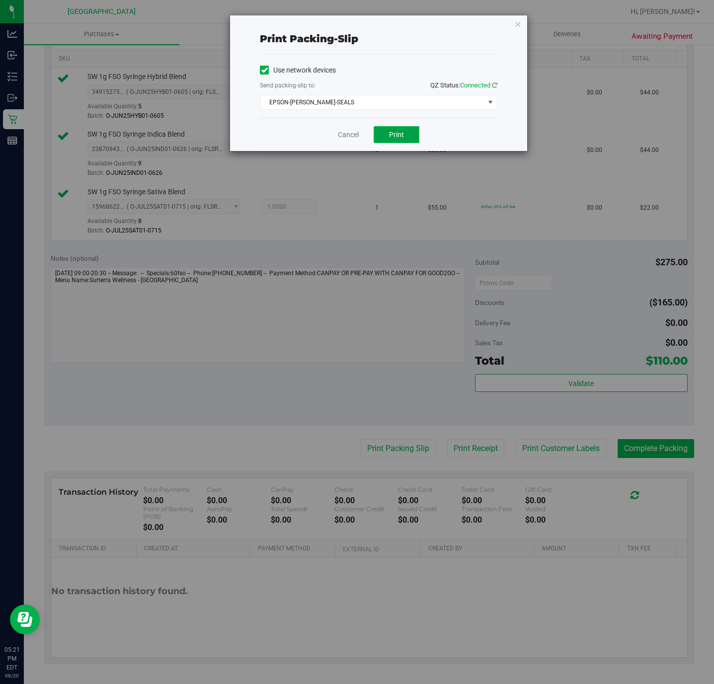
click at [396, 134] on span "Print" at bounding box center [396, 135] width 15 height 8
drag, startPoint x: 516, startPoint y: 21, endPoint x: 522, endPoint y: 162, distance: 141.7
click at [516, 20] on icon "button" at bounding box center [517, 24] width 7 height 12
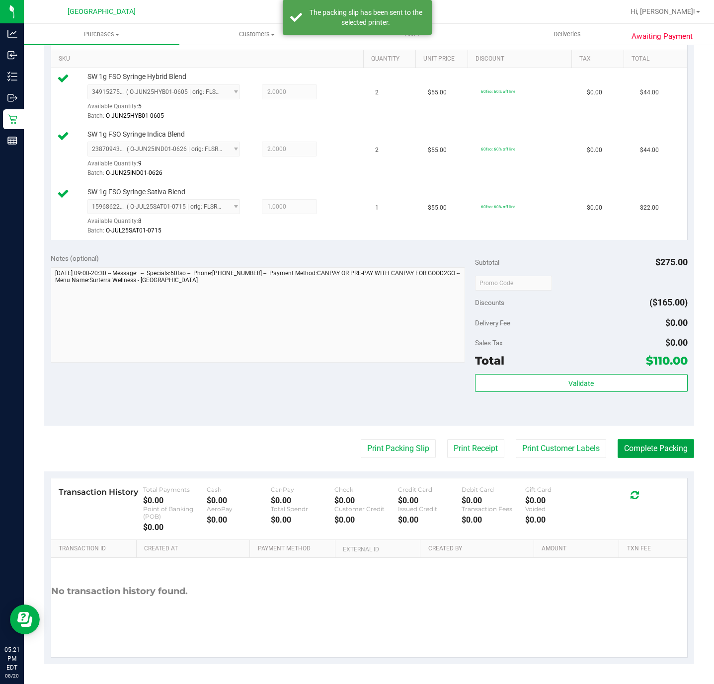
click at [629, 441] on button "Complete Packing" at bounding box center [655, 448] width 76 height 19
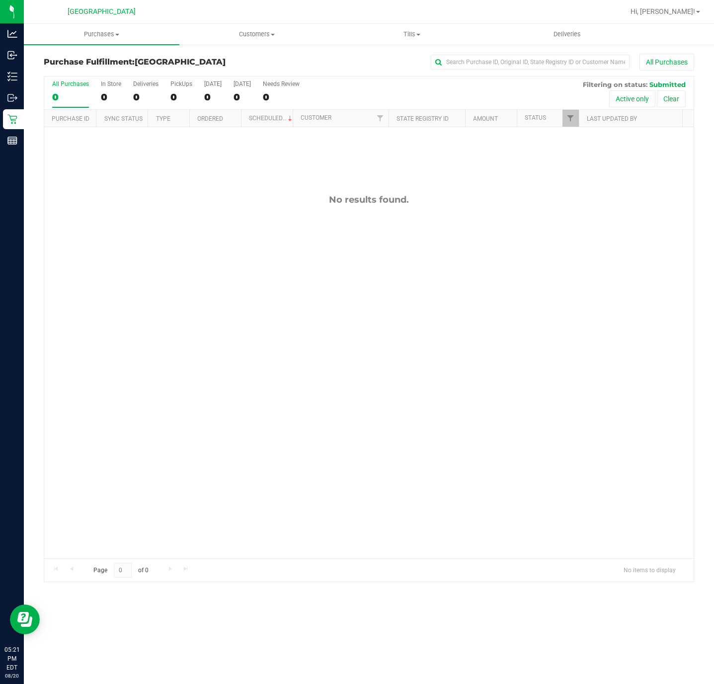
click at [195, 323] on div "No results found." at bounding box center [368, 376] width 649 height 498
click at [136, 447] on div "No results found." at bounding box center [368, 376] width 649 height 498
click at [299, 321] on div "No results found." at bounding box center [368, 376] width 649 height 498
click at [426, 368] on div "No results found." at bounding box center [368, 376] width 649 height 498
click at [306, 193] on div "11820415 (316277892) N/A Pickup 8/20/2025 6:28 PM EDT 8/20/2025 $30.50 Submitte…" at bounding box center [368, 342] width 649 height 431
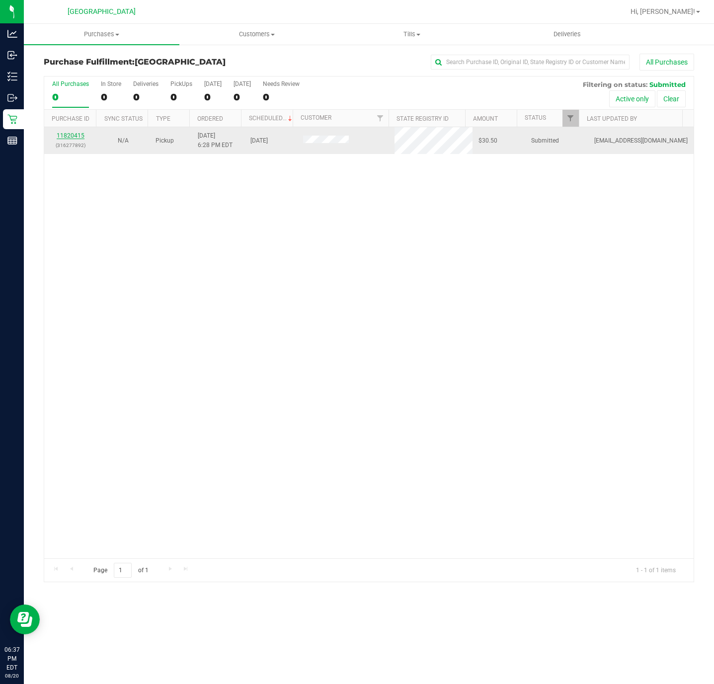
click at [63, 139] on link "11820415" at bounding box center [71, 135] width 28 height 7
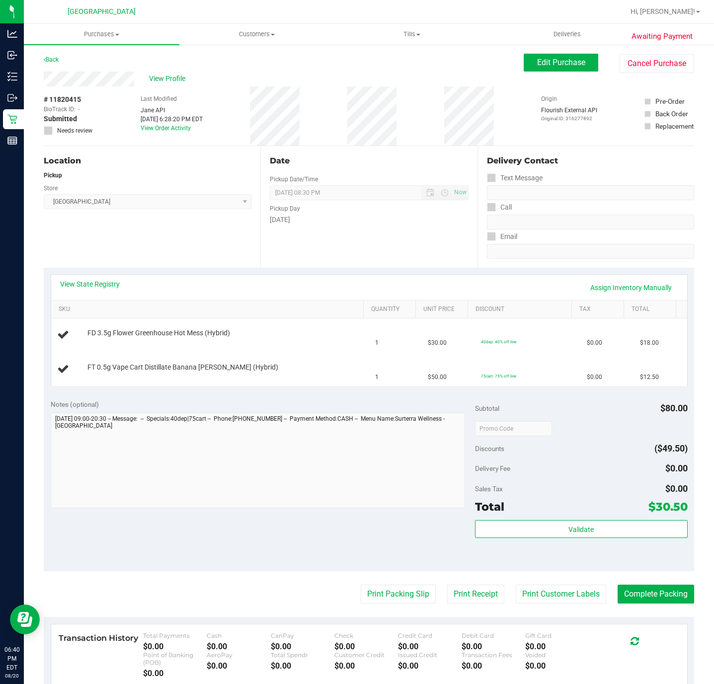
click at [163, 251] on div "Location Pickup Store Deerfield Beach WC Select Store Bonita Springs WC Boynton…" at bounding box center [152, 207] width 217 height 122
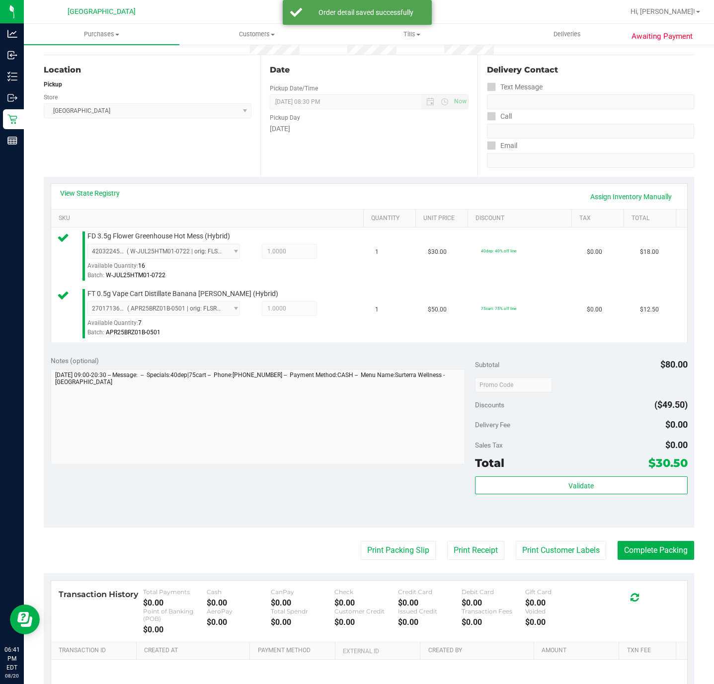
scroll to position [197, 0]
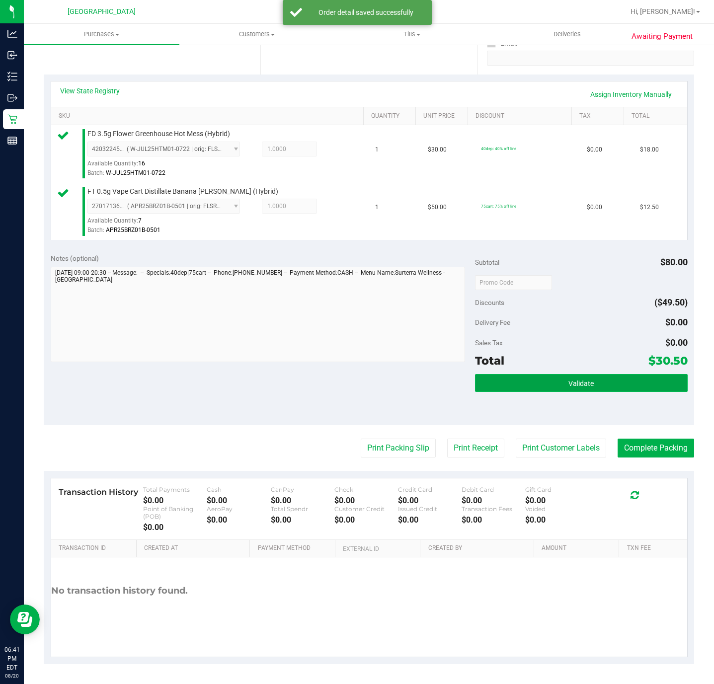
click at [613, 385] on button "Validate" at bounding box center [581, 383] width 212 height 18
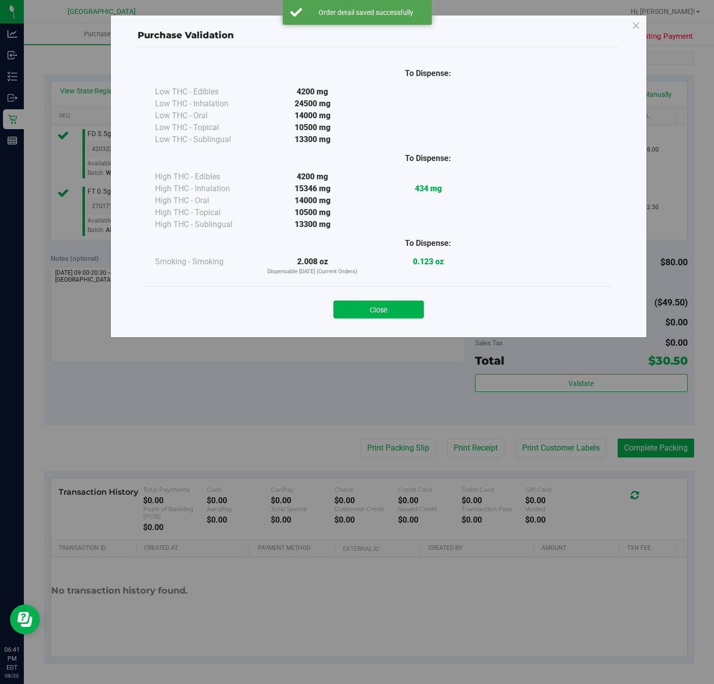
drag, startPoint x: 404, startPoint y: 307, endPoint x: 406, endPoint y: 395, distance: 88.4
click at [404, 307] on button "Close" at bounding box center [378, 309] width 90 height 18
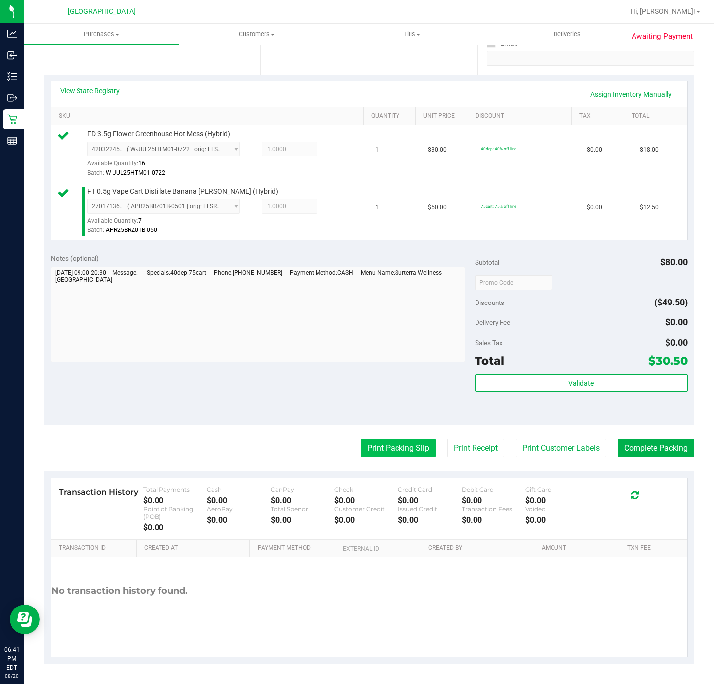
click at [389, 447] on button "Print Packing Slip" at bounding box center [398, 448] width 75 height 19
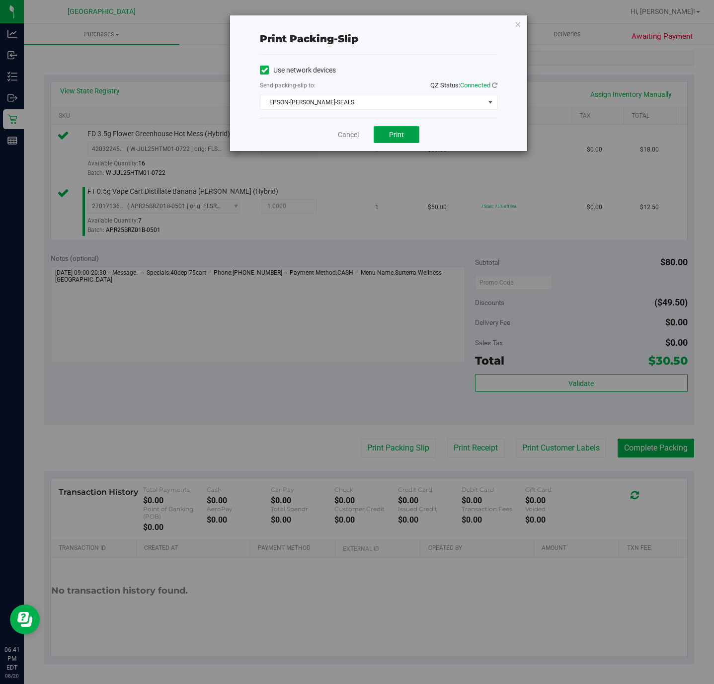
click at [392, 136] on span "Print" at bounding box center [396, 135] width 15 height 8
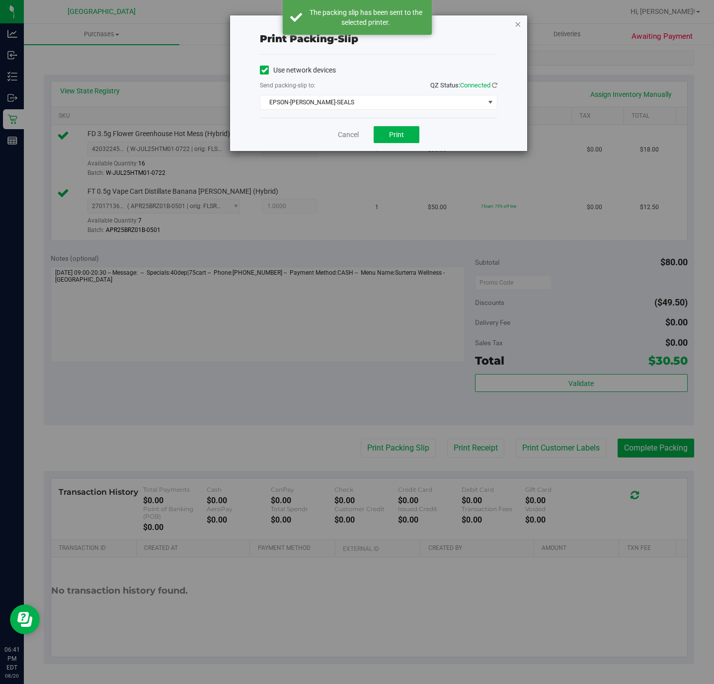
click at [518, 27] on icon "button" at bounding box center [517, 24] width 7 height 12
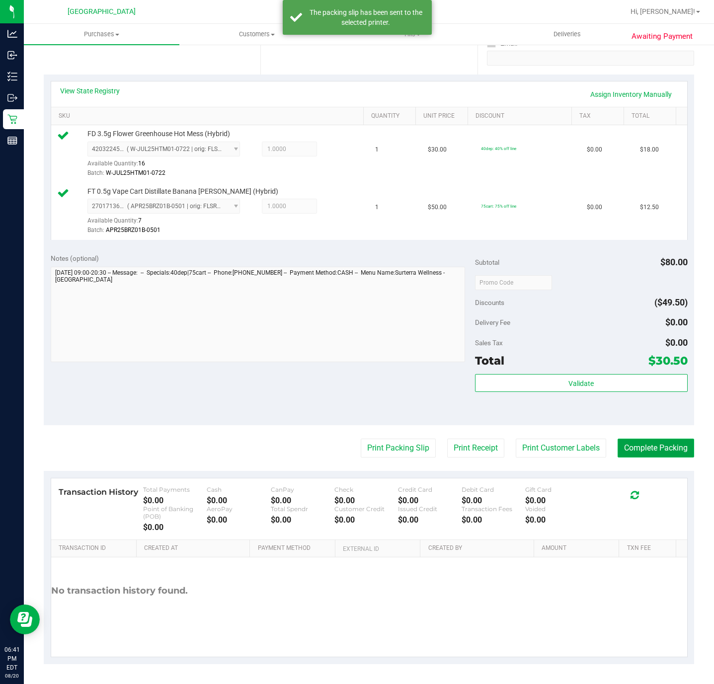
click at [632, 444] on button "Complete Packing" at bounding box center [655, 448] width 76 height 19
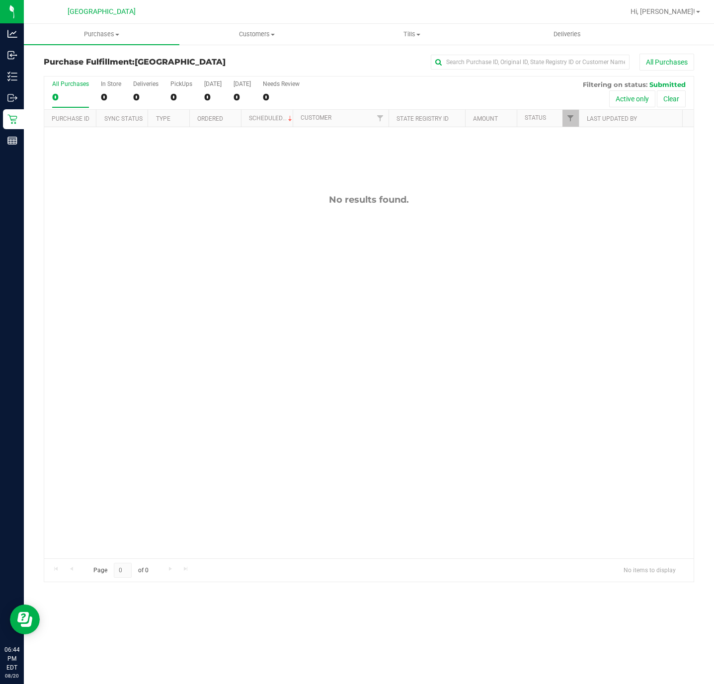
click at [240, 316] on div "No results found." at bounding box center [368, 376] width 649 height 498
drag, startPoint x: 273, startPoint y: 228, endPoint x: 132, endPoint y: 171, distance: 152.0
click at [273, 228] on div "No results found." at bounding box center [368, 376] width 649 height 498
drag, startPoint x: 186, startPoint y: 314, endPoint x: 193, endPoint y: 241, distance: 73.3
click at [186, 313] on div "No results found." at bounding box center [368, 376] width 649 height 498
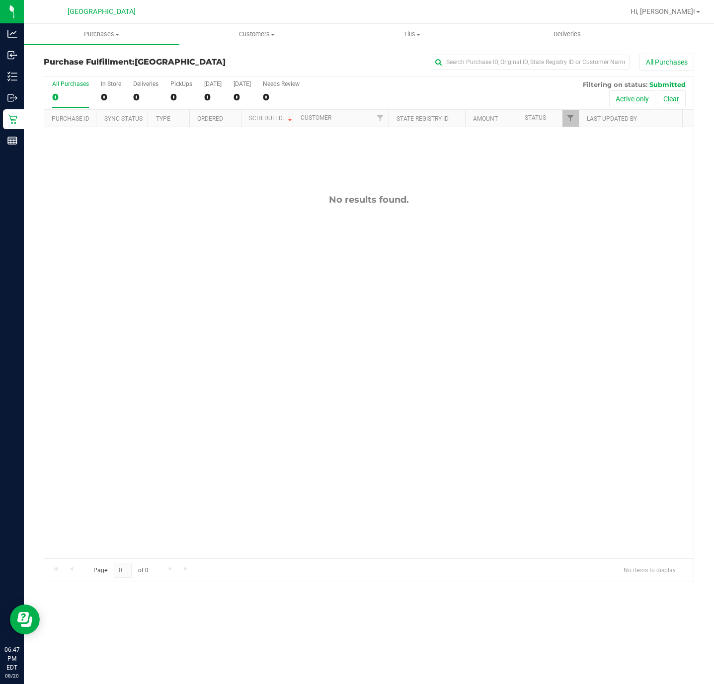
click at [221, 421] on div "No results found." at bounding box center [368, 376] width 649 height 498
click at [272, 258] on div "No results found." at bounding box center [368, 376] width 649 height 498
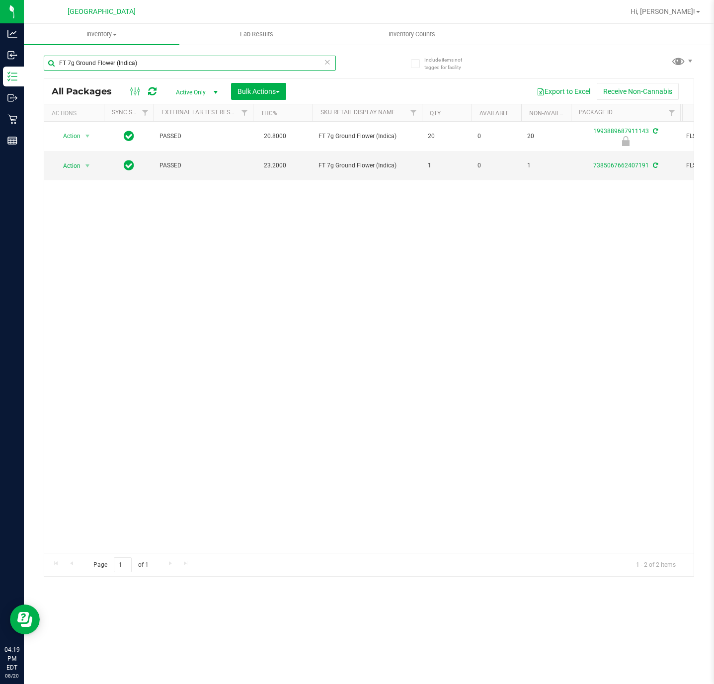
click at [146, 60] on input "FT 7g Ground Flower (Indica)" at bounding box center [190, 63] width 292 height 15
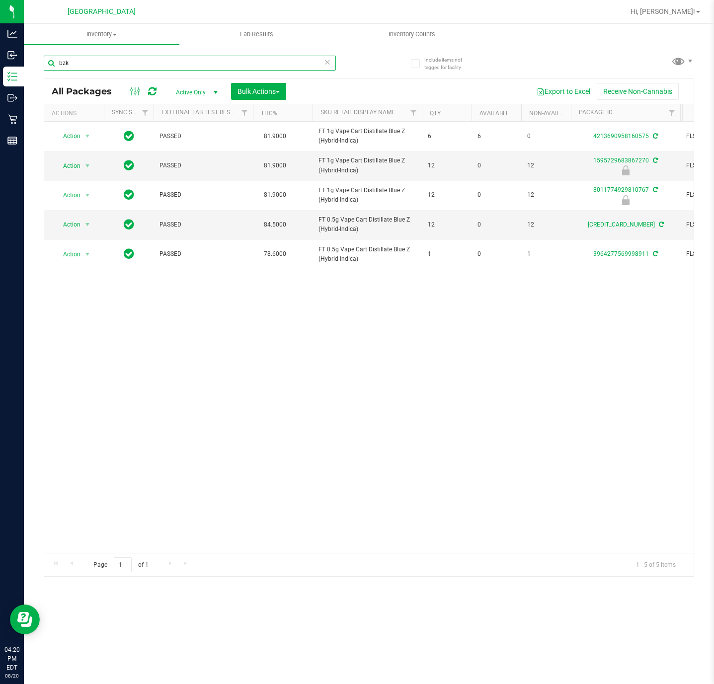
click at [91, 59] on input "bzk" at bounding box center [190, 63] width 292 height 15
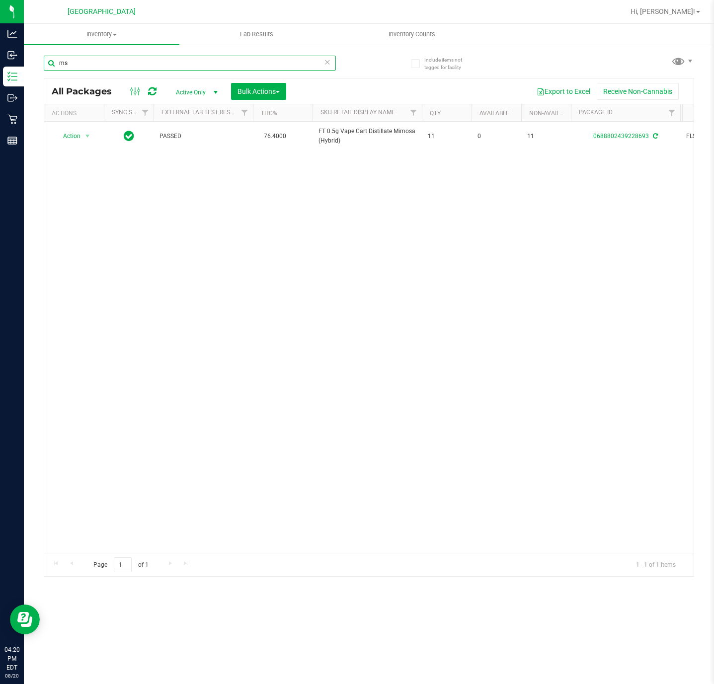
type input "m"
click at [254, 313] on div "Action Action Adjust qty Create package Edit attributes Global inventory Locate…" at bounding box center [368, 337] width 649 height 431
click at [122, 67] on input "rai" at bounding box center [190, 63] width 292 height 15
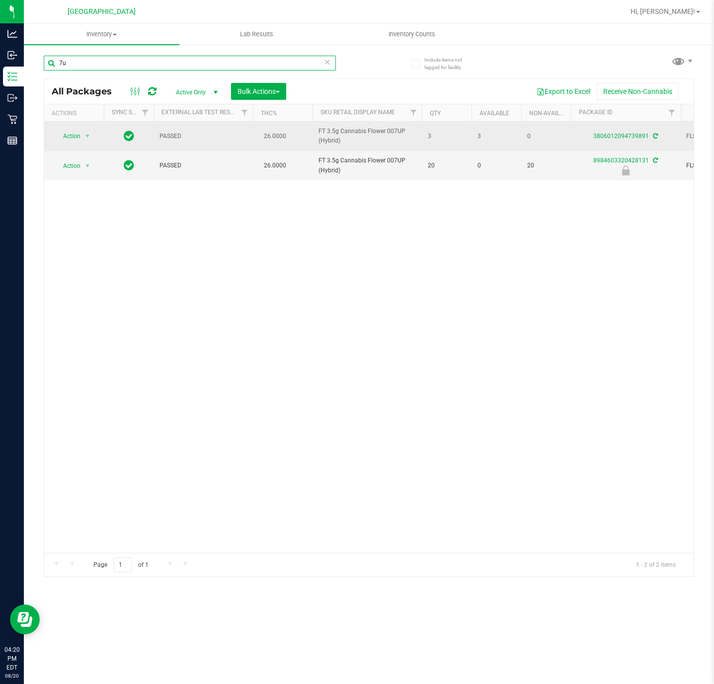
type input "7"
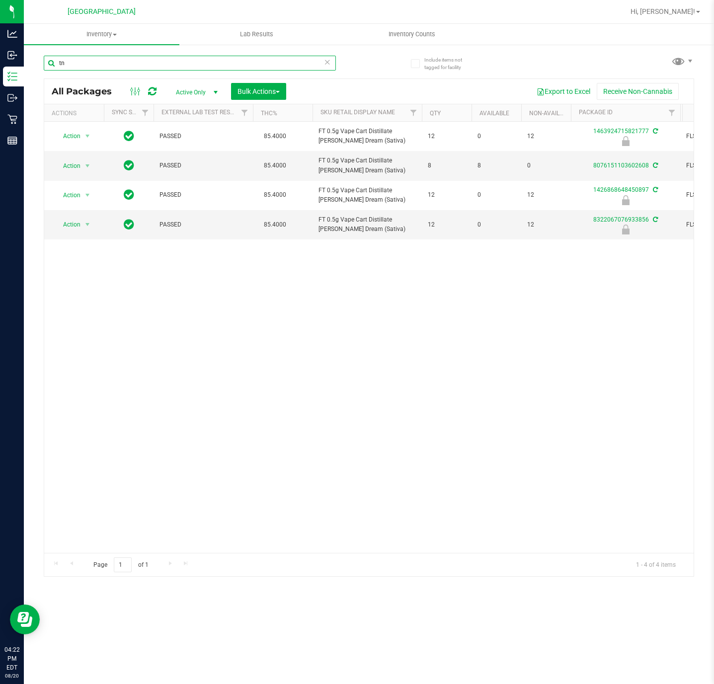
type input "t"
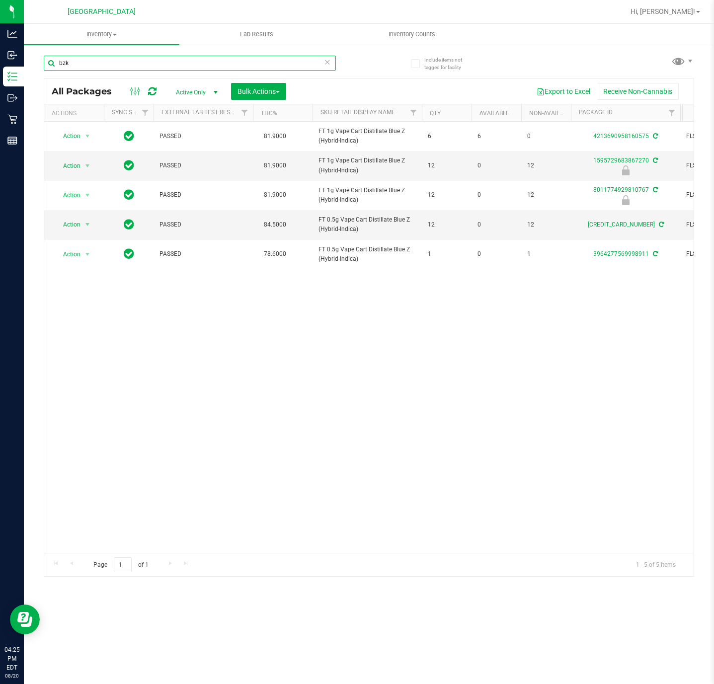
click at [110, 63] on input "bzk" at bounding box center [190, 63] width 292 height 15
type input "bzk"
click at [154, 436] on div "Action Action Adjust qty Create package Edit attributes Global inventory Locate…" at bounding box center [368, 337] width 649 height 431
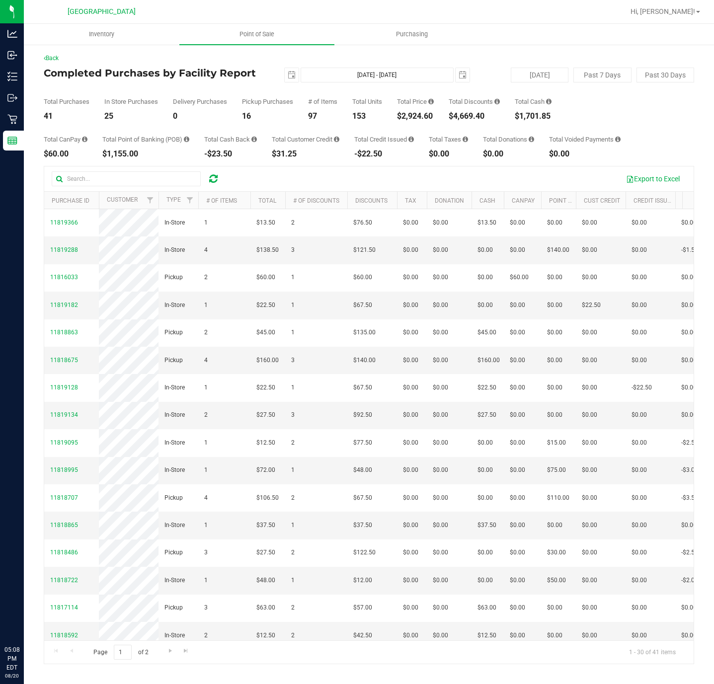
click at [262, 36] on span "Point of Sale" at bounding box center [257, 34] width 62 height 9
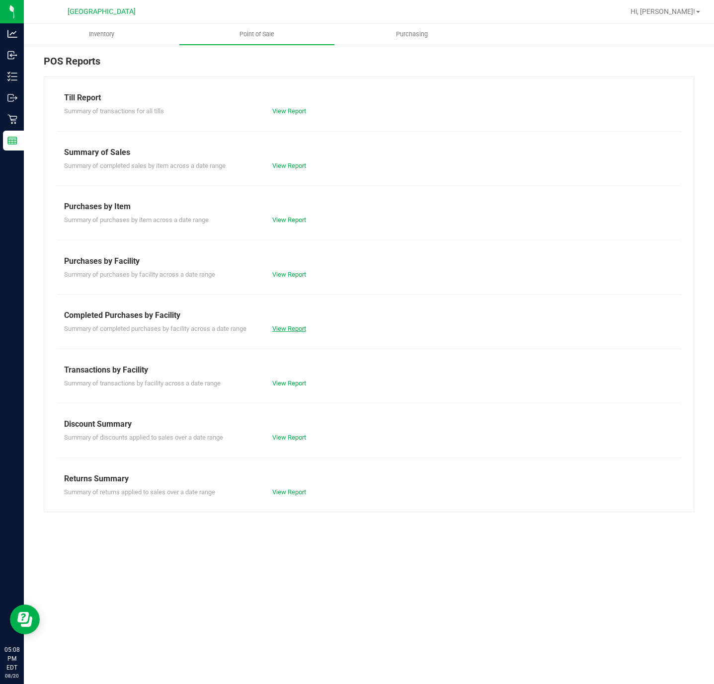
click at [292, 328] on link "View Report" at bounding box center [289, 328] width 34 height 7
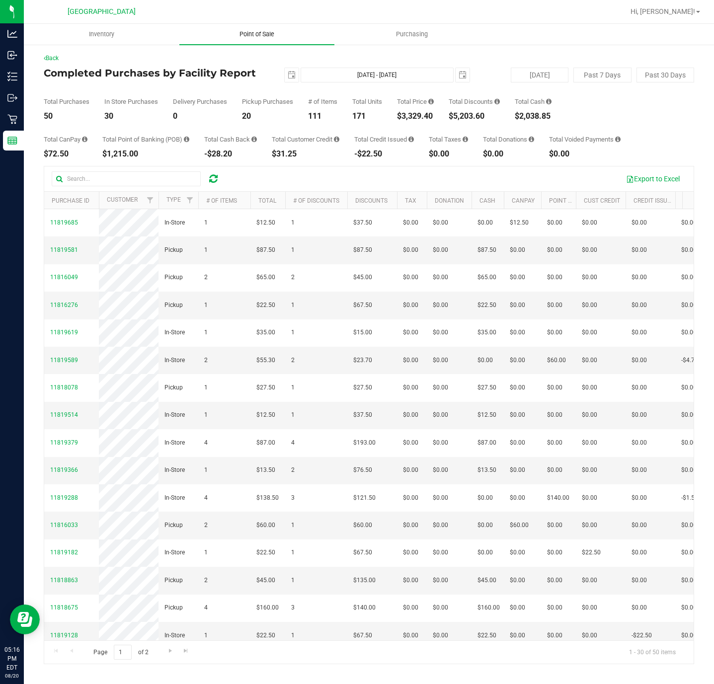
click at [271, 39] on uib-tab-heading "Point of Sale" at bounding box center [256, 34] width 155 height 21
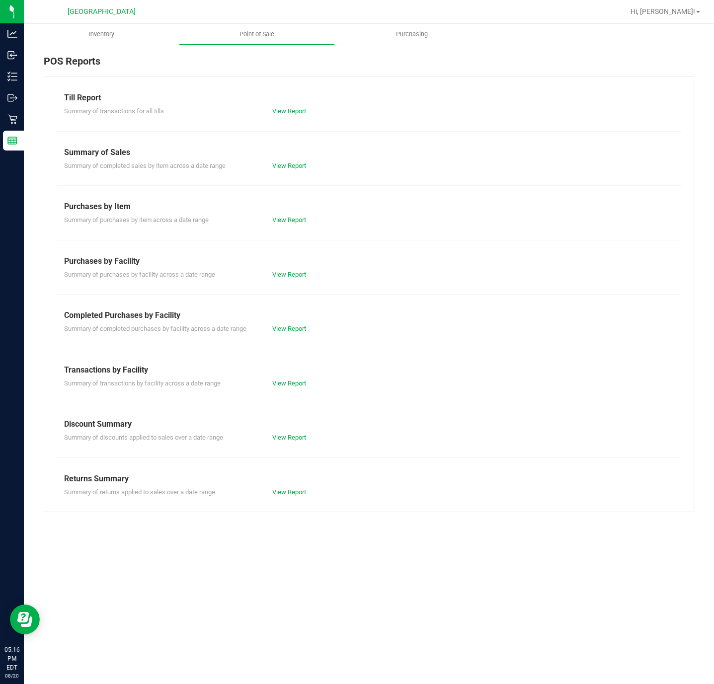
click at [307, 331] on div "View Report" at bounding box center [317, 329] width 104 height 10
click at [303, 329] on link "View Report" at bounding box center [289, 328] width 34 height 7
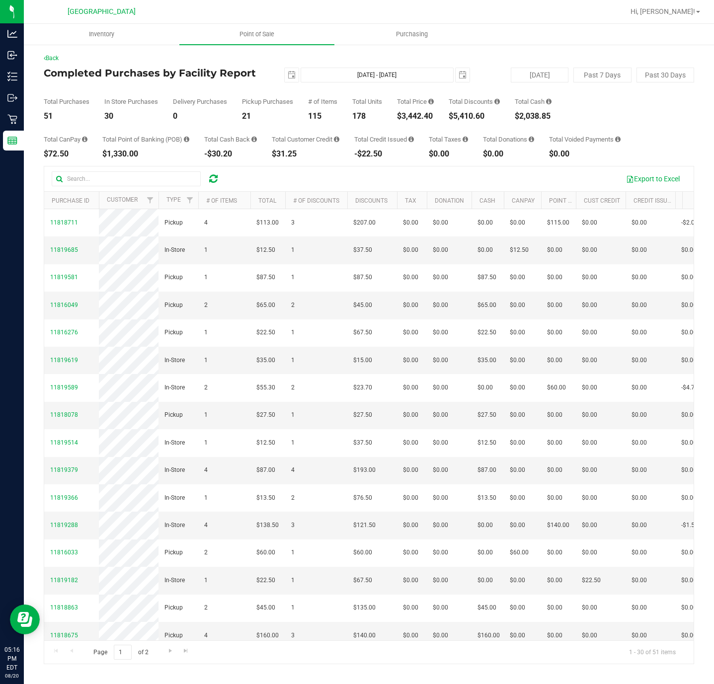
click at [423, 129] on div "Total CanPay $72.50 Total Point of Banking (POB) $1,330.00 Total Cash Back -$30…" at bounding box center [369, 139] width 650 height 38
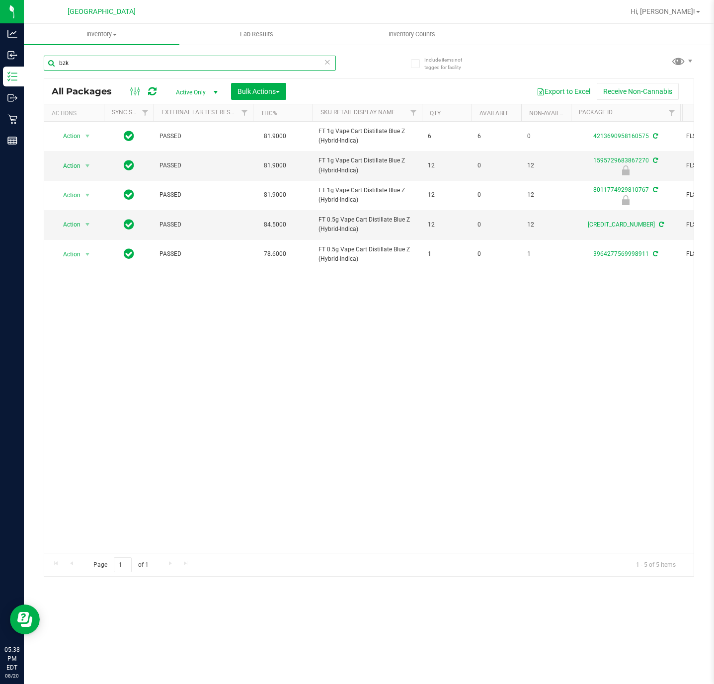
click at [167, 58] on input "bzk" at bounding box center [190, 63] width 292 height 15
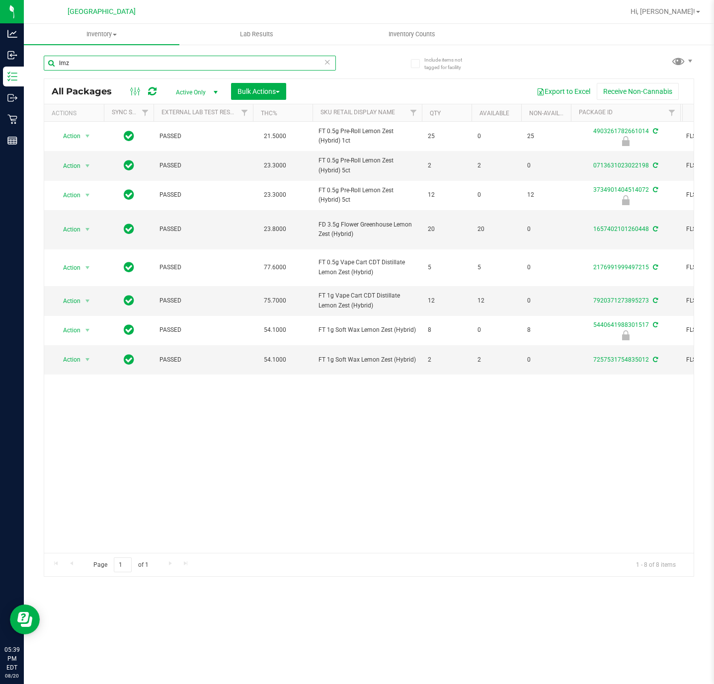
type input "lmz"
click at [295, 504] on div "Action Action Edit attributes Global inventory Locate package Package audit log…" at bounding box center [368, 337] width 649 height 431
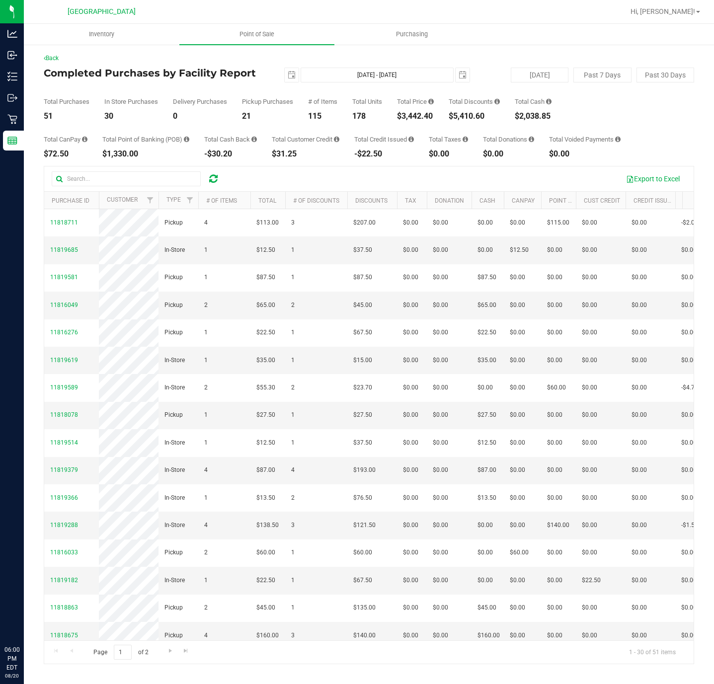
click at [244, 40] on uib-tab-heading "Point of Sale" at bounding box center [256, 34] width 155 height 21
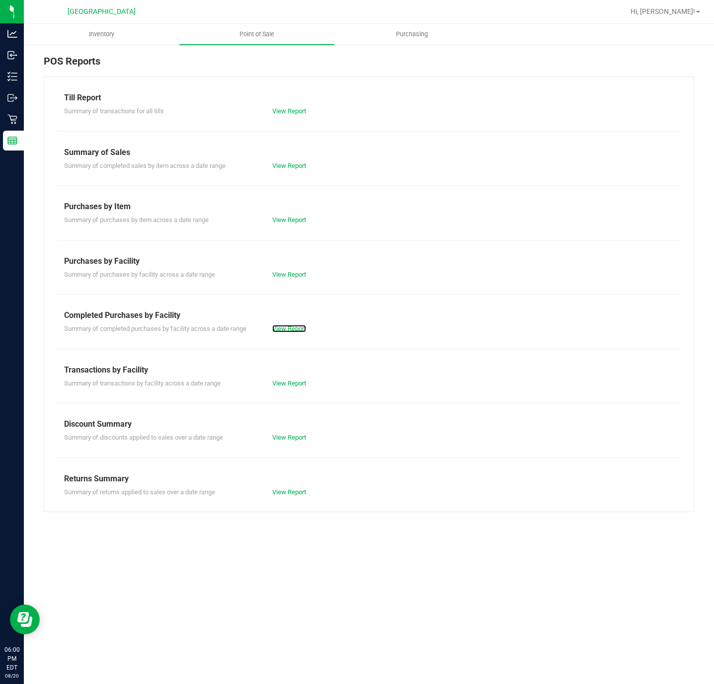
click at [294, 331] on link "View Report" at bounding box center [289, 328] width 34 height 7
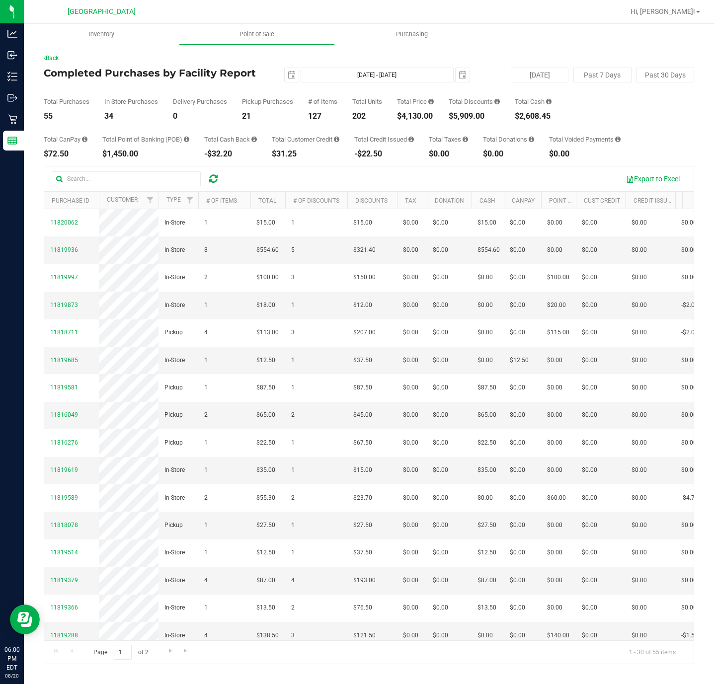
click at [416, 114] on div "$4,130.00" at bounding box center [415, 116] width 37 height 8
copy div "4,130.00"
click at [268, 28] on uib-tab-heading "Point of Sale" at bounding box center [256, 34] width 155 height 21
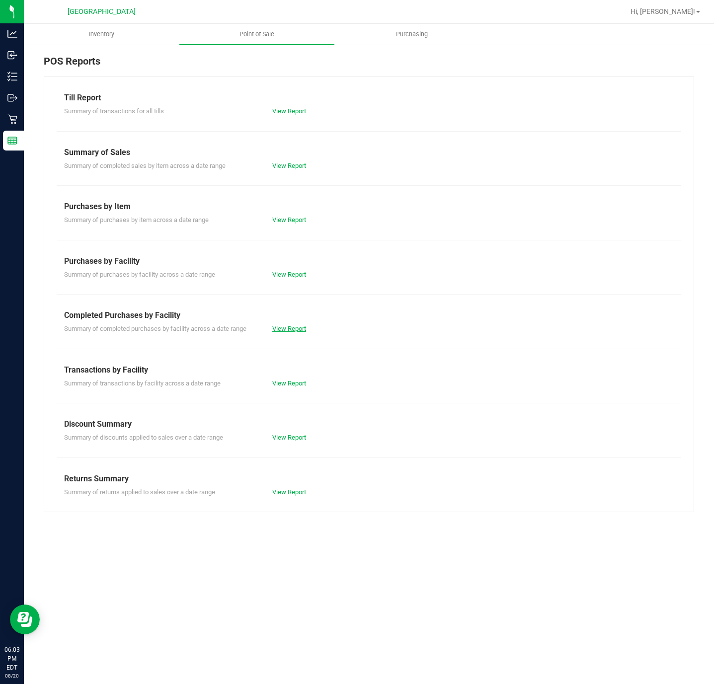
click at [296, 327] on link "View Report" at bounding box center [289, 328] width 34 height 7
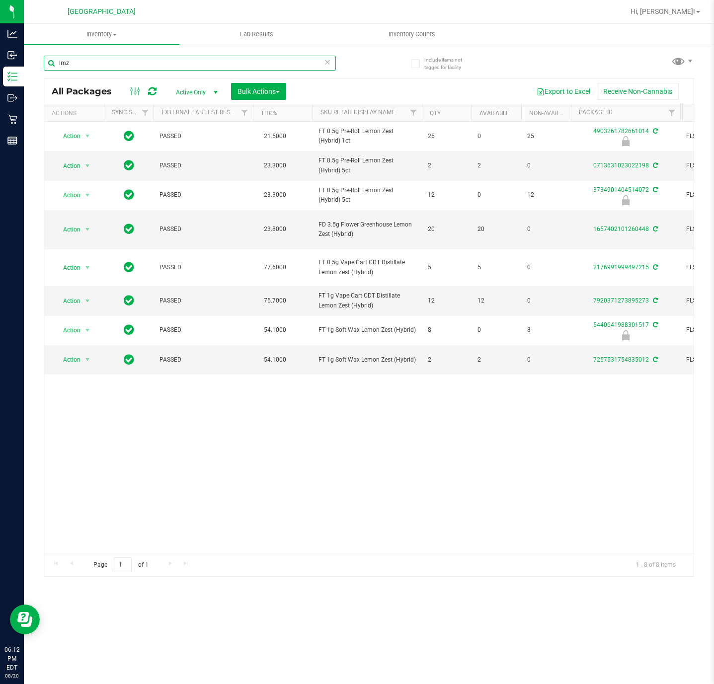
click at [145, 59] on input "lmz" at bounding box center [190, 63] width 292 height 15
click at [146, 59] on input "lmz" at bounding box center [190, 63] width 292 height 15
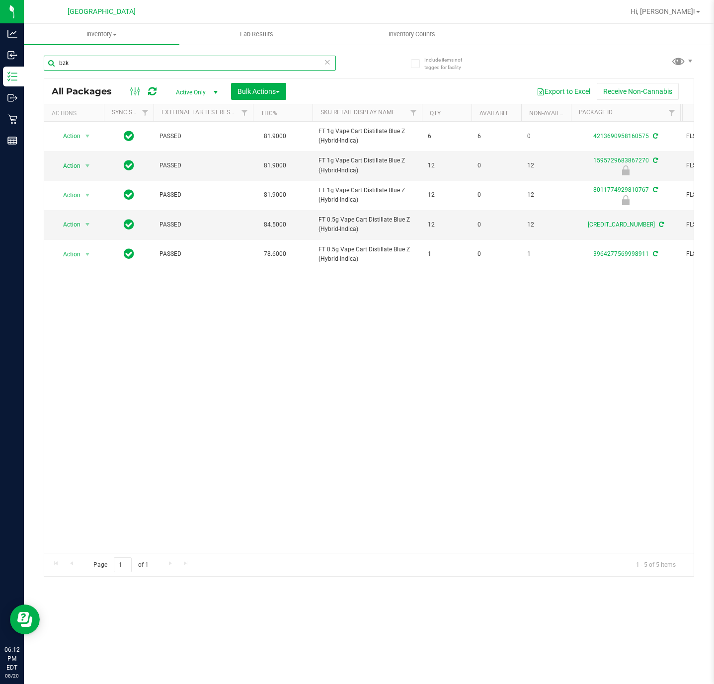
click at [190, 63] on input "bzk" at bounding box center [190, 63] width 292 height 15
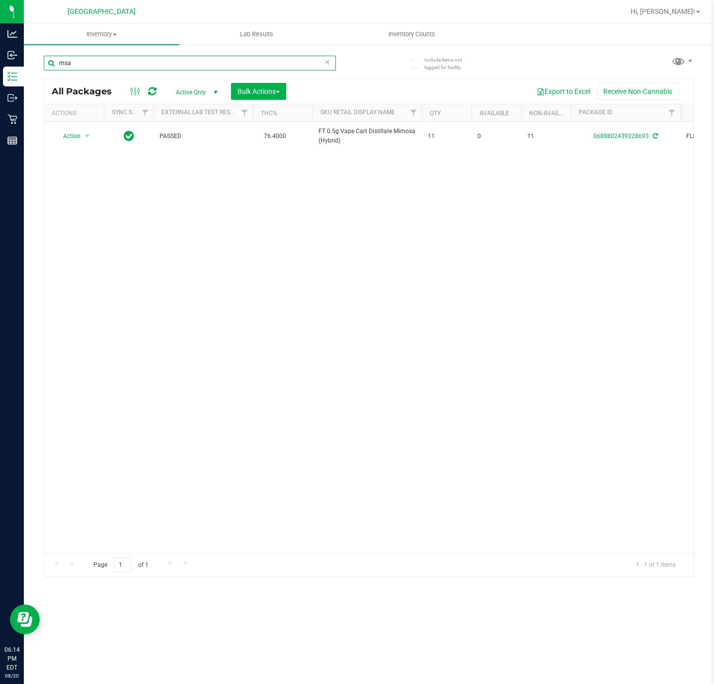
type input "msa"
click at [474, 285] on div "Action Action Edit attributes Global inventory Locate package Package audit log…" at bounding box center [368, 337] width 649 height 431
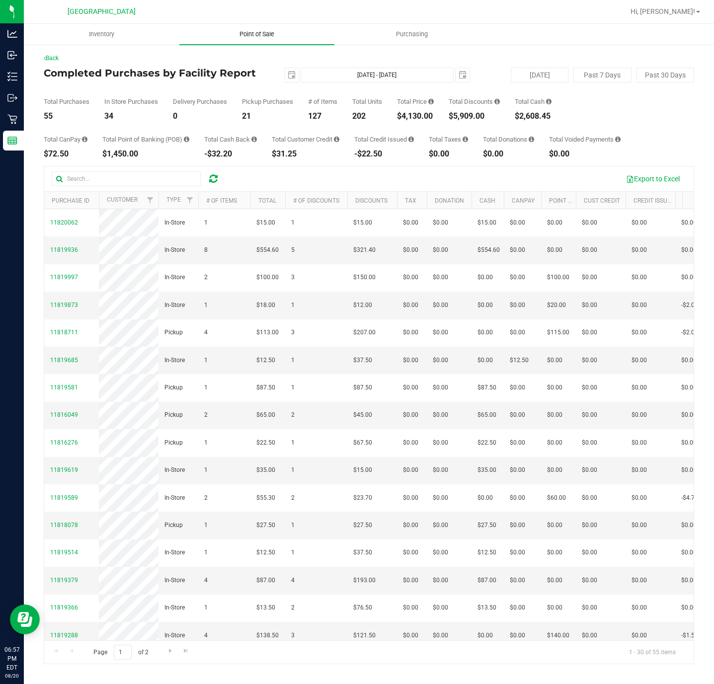
click at [254, 40] on uib-tab-heading "Point of Sale" at bounding box center [256, 34] width 155 height 21
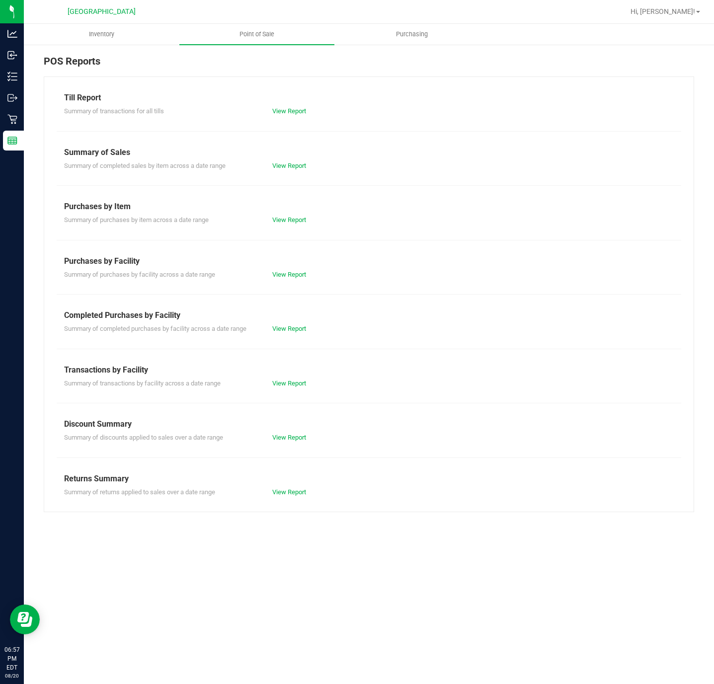
click at [307, 328] on div "View Report" at bounding box center [317, 329] width 104 height 10
click at [301, 328] on link "View Report" at bounding box center [289, 328] width 34 height 7
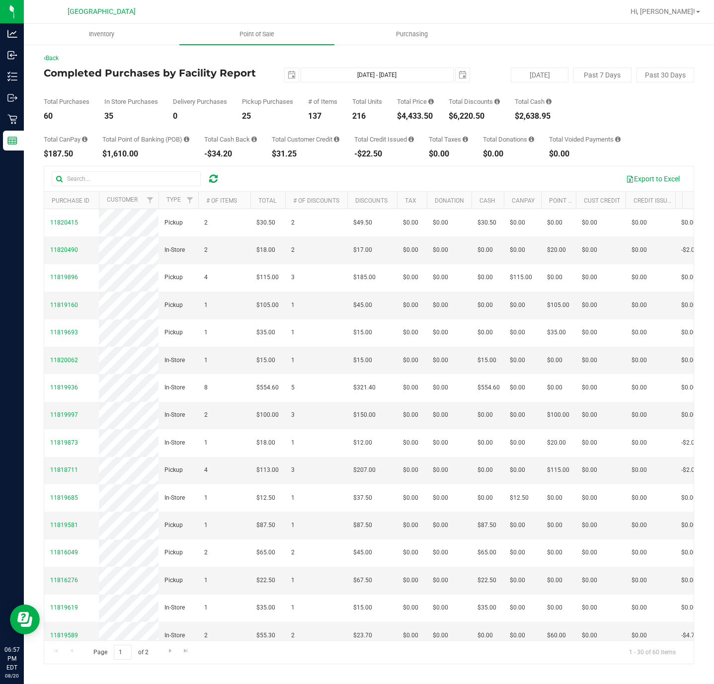
click at [414, 115] on div "$4,433.50" at bounding box center [415, 116] width 37 height 8
copy div "4,433.50"
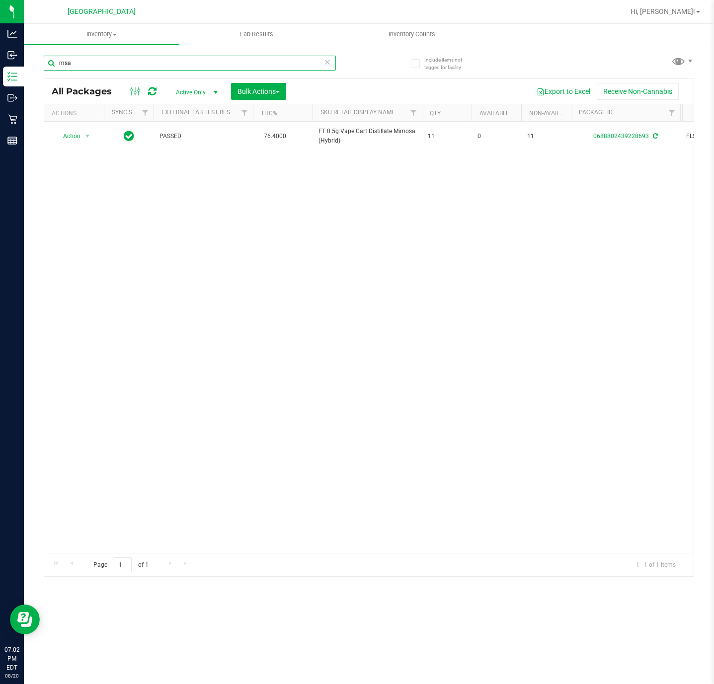
click at [146, 68] on input "msa" at bounding box center [190, 63] width 292 height 15
type input "r"
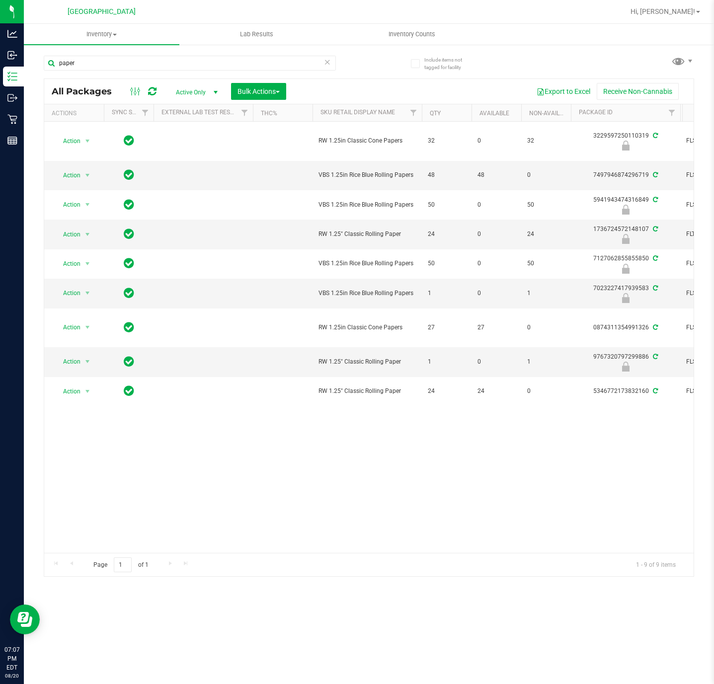
click at [72, 53] on div "paper" at bounding box center [206, 63] width 325 height 32
click at [75, 60] on input "paper" at bounding box center [190, 63] width 292 height 15
click at [76, 60] on input "paper" at bounding box center [190, 63] width 292 height 15
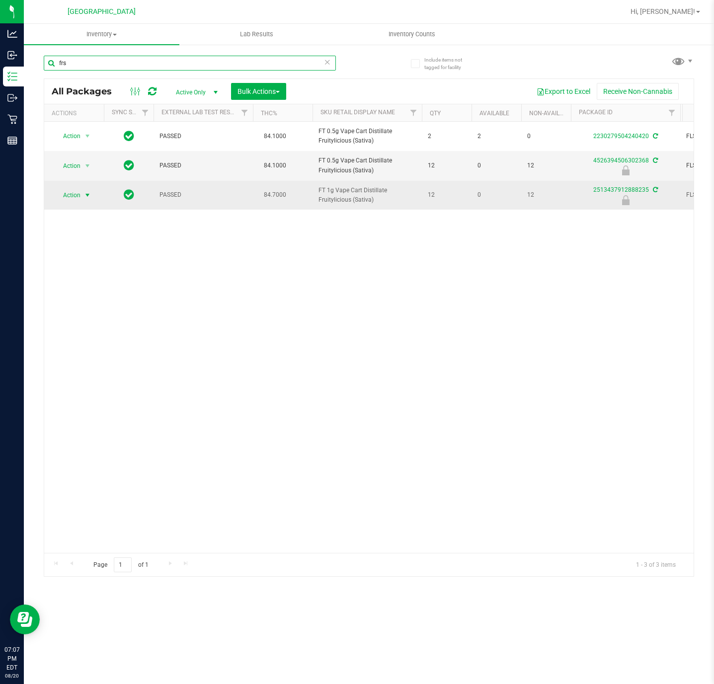
type input "frs"
click at [90, 191] on span "select" at bounding box center [87, 195] width 12 height 14
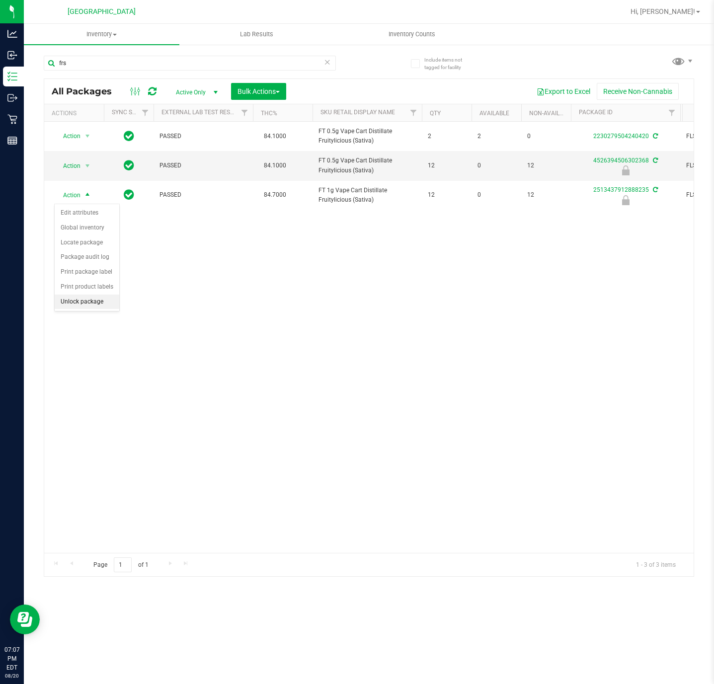
click at [97, 304] on li "Unlock package" at bounding box center [87, 302] width 65 height 15
click at [46, 415] on div "Action Action Adjust qty Create package Edit attributes Global inventory Locate…" at bounding box center [368, 337] width 649 height 431
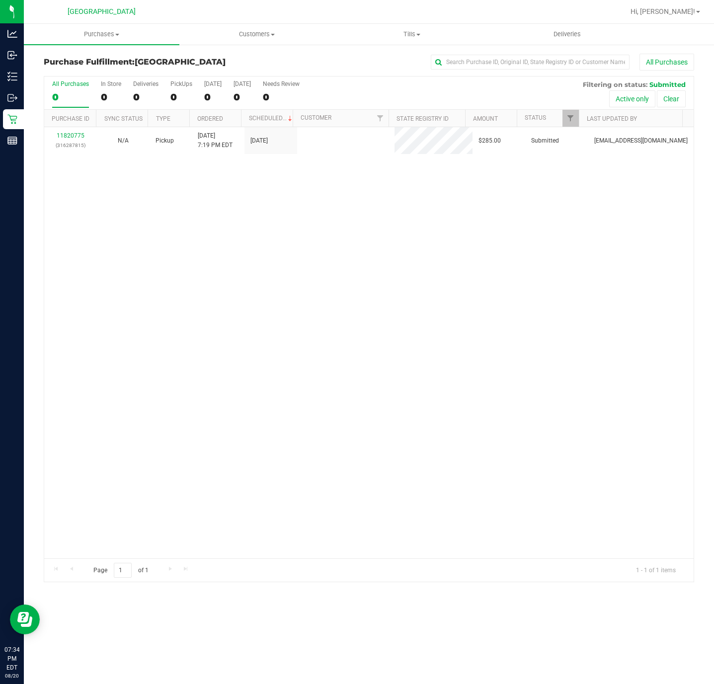
drag, startPoint x: 0, startPoint y: 0, endPoint x: 268, endPoint y: 317, distance: 415.5
click at [268, 317] on div "11820775 (316287815) N/A Pickup 8/20/2025 7:19 PM EDT 8/20/2025 $285.00 Submitt…" at bounding box center [368, 342] width 649 height 431
click at [713, 205] on div "Purchase Fulfillment: Deerfield Beach WC All Purchases All Purchases 0 In Store…" at bounding box center [369, 318] width 690 height 548
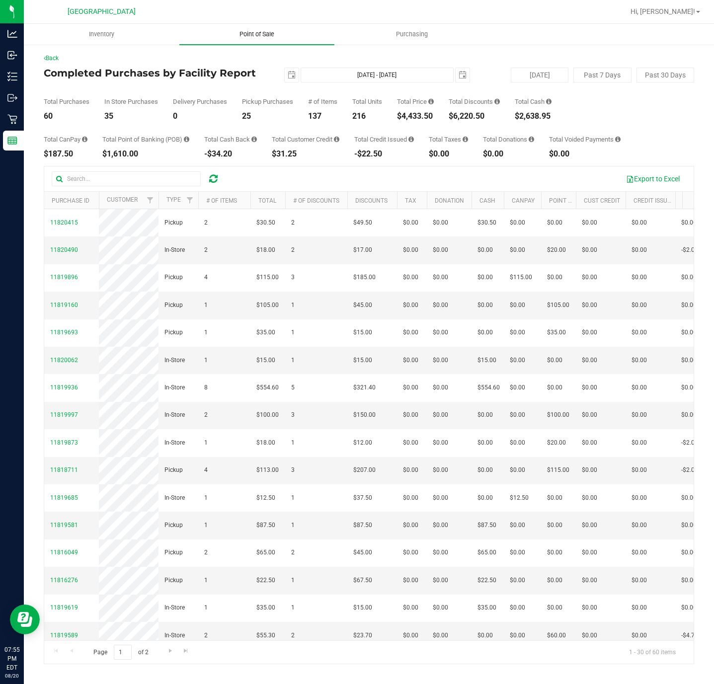
click at [260, 37] on span "Point of Sale" at bounding box center [257, 34] width 62 height 9
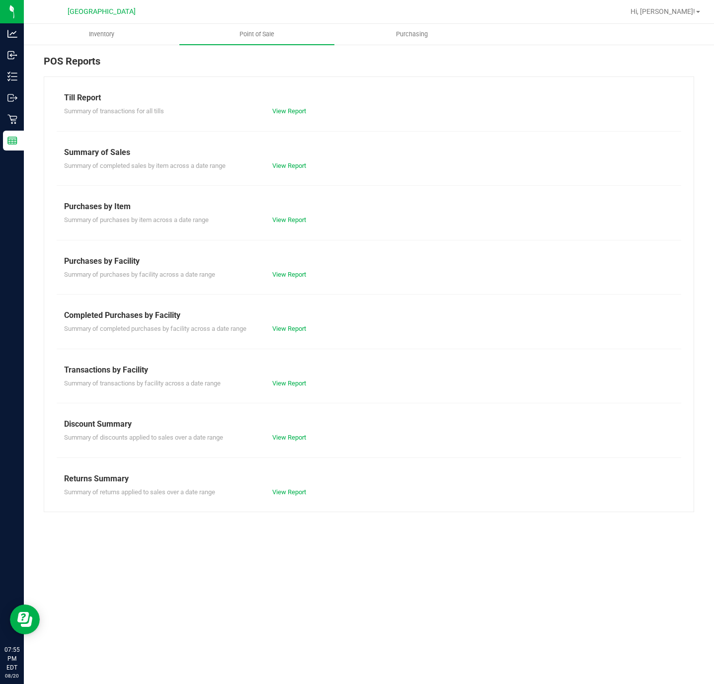
click at [288, 322] on div "Summary of completed purchases by facility across a date range View Report" at bounding box center [369, 327] width 624 height 12
click at [285, 329] on link "View Report" at bounding box center [289, 328] width 34 height 7
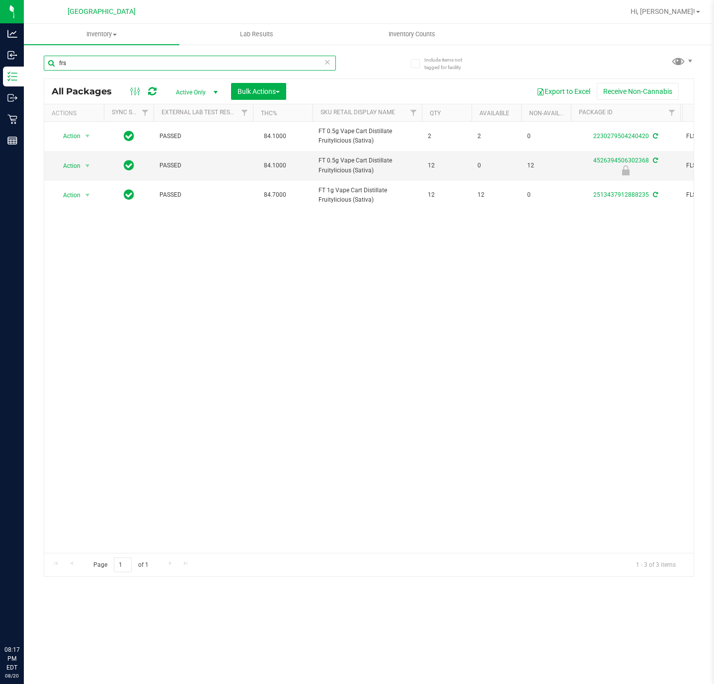
click at [107, 68] on input "frs" at bounding box center [190, 63] width 292 height 15
click at [108, 68] on input "frs" at bounding box center [190, 63] width 292 height 15
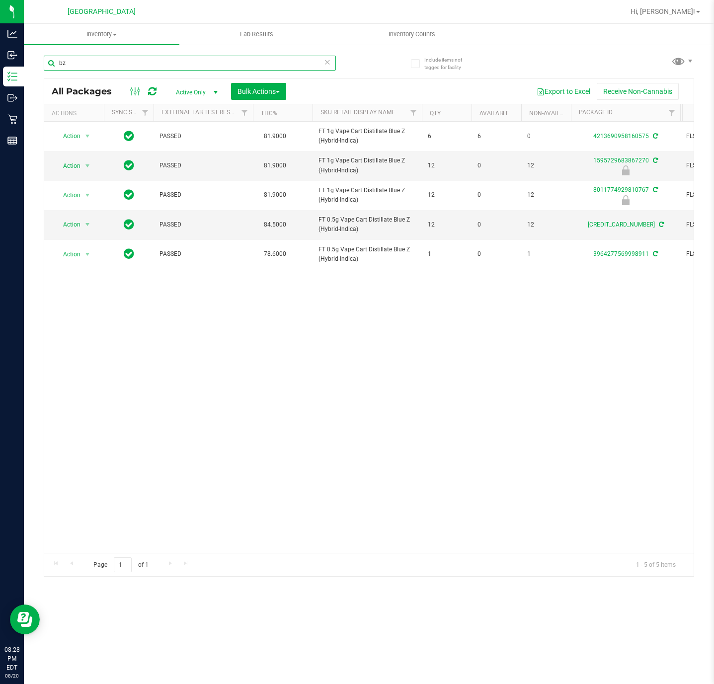
type input "b"
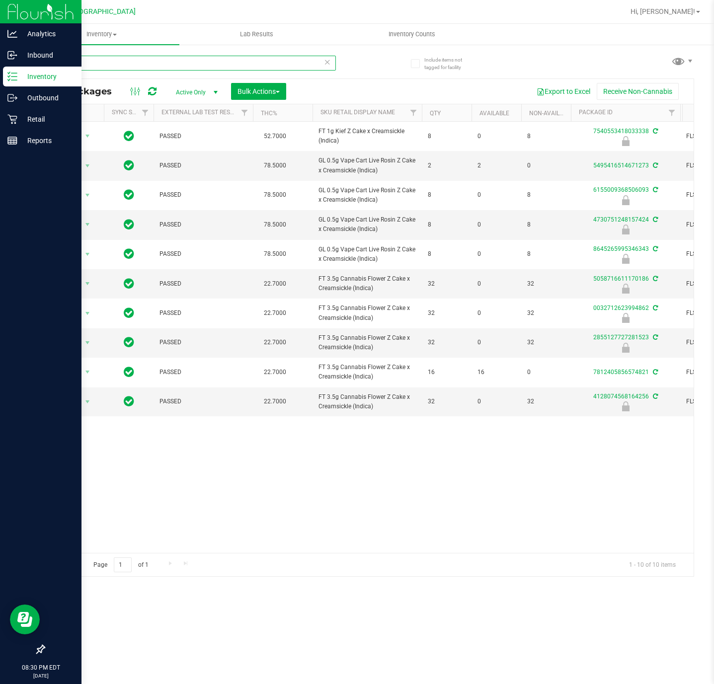
type input "zkr"
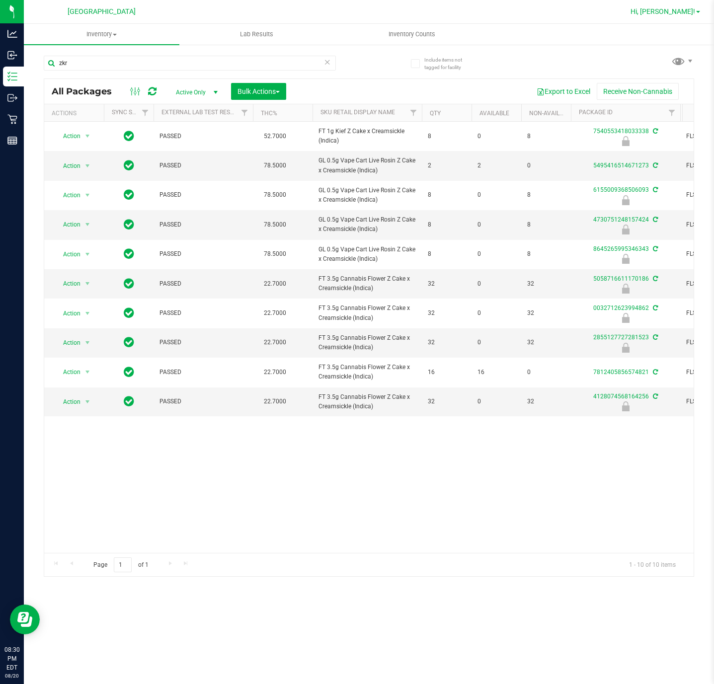
click at [685, 8] on span "Hi, [PERSON_NAME]!" at bounding box center [662, 11] width 65 height 8
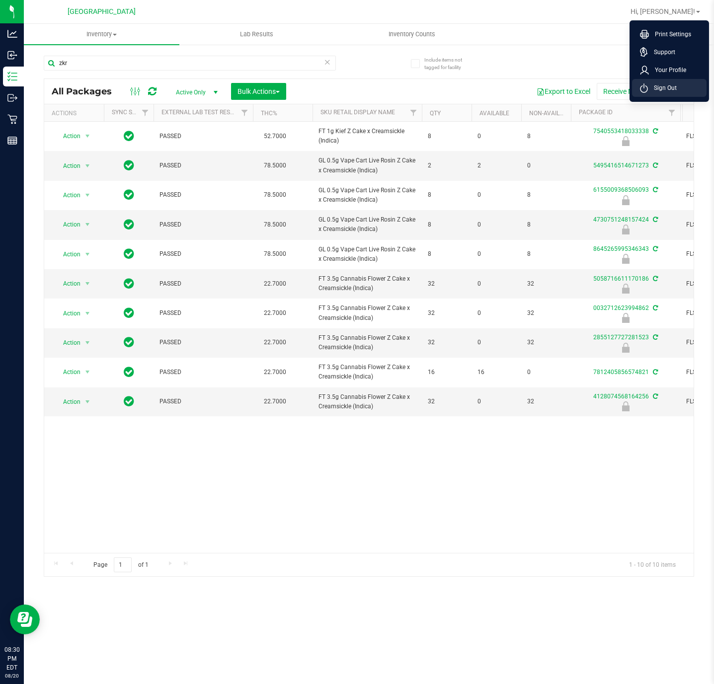
click at [666, 85] on span "Sign Out" at bounding box center [662, 88] width 29 height 10
